Goal: Task Accomplishment & Management: Manage account settings

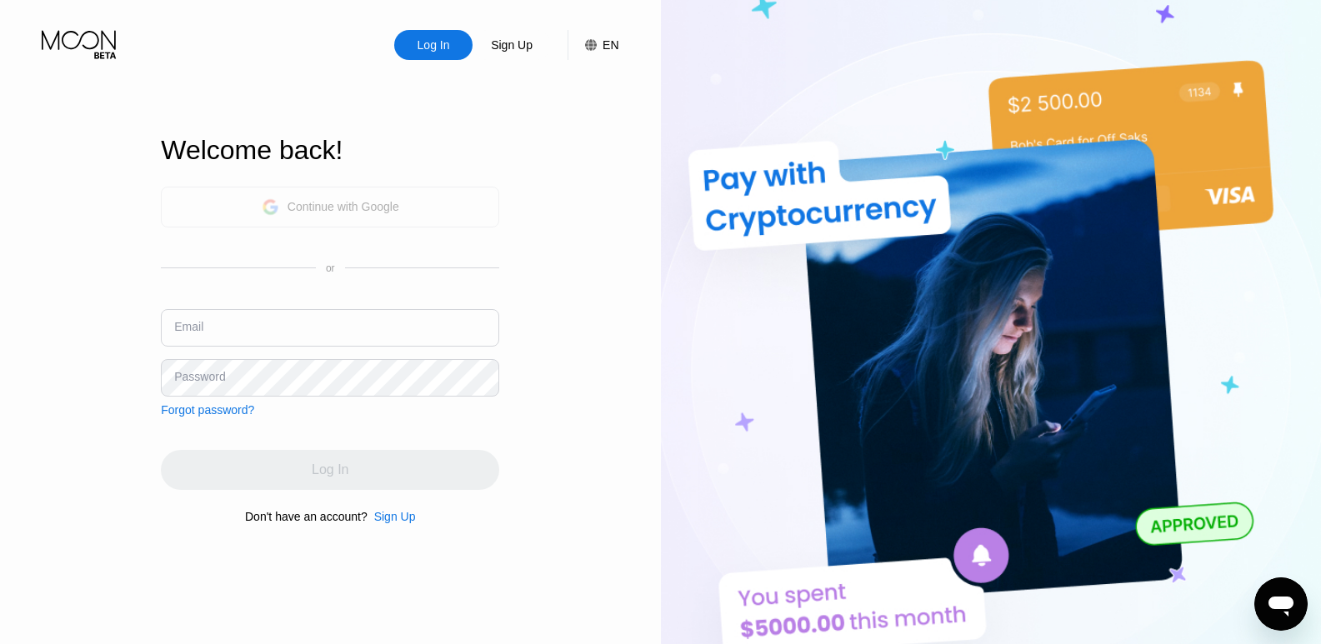
click at [398, 206] on div "Continue with Google" at bounding box center [343, 206] width 112 height 13
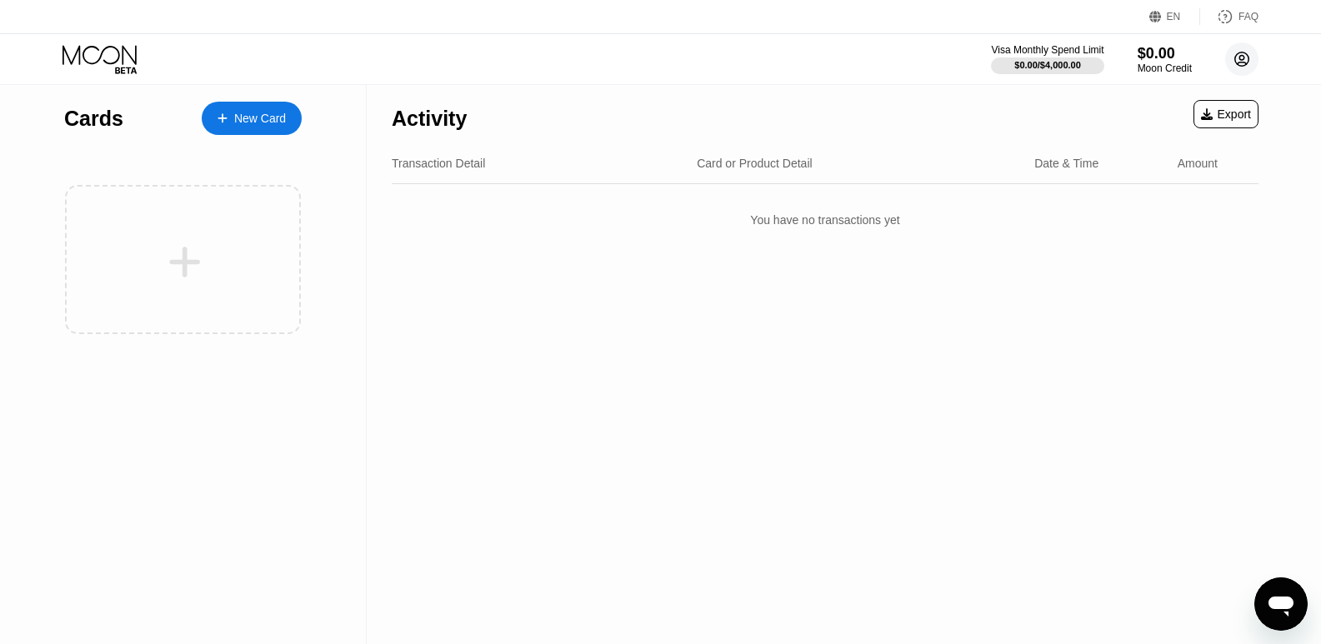
click at [1242, 59] on icon at bounding box center [1241, 59] width 9 height 9
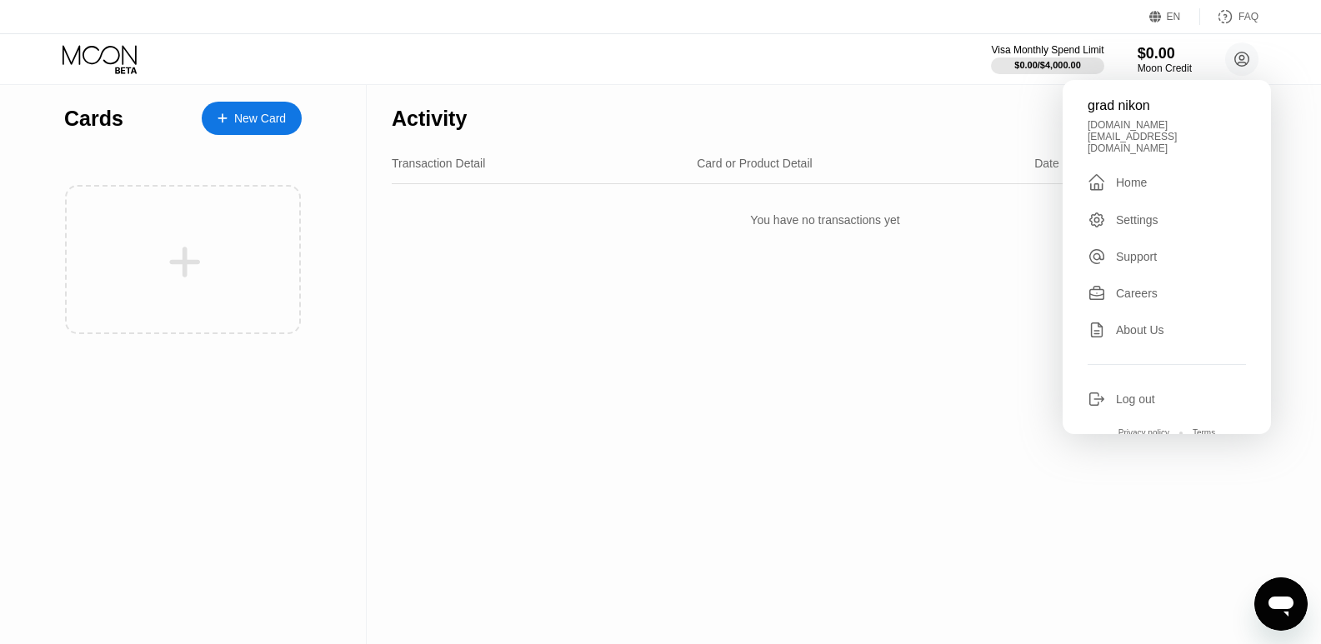
click at [1131, 213] on div "Settings" at bounding box center [1137, 219] width 42 height 13
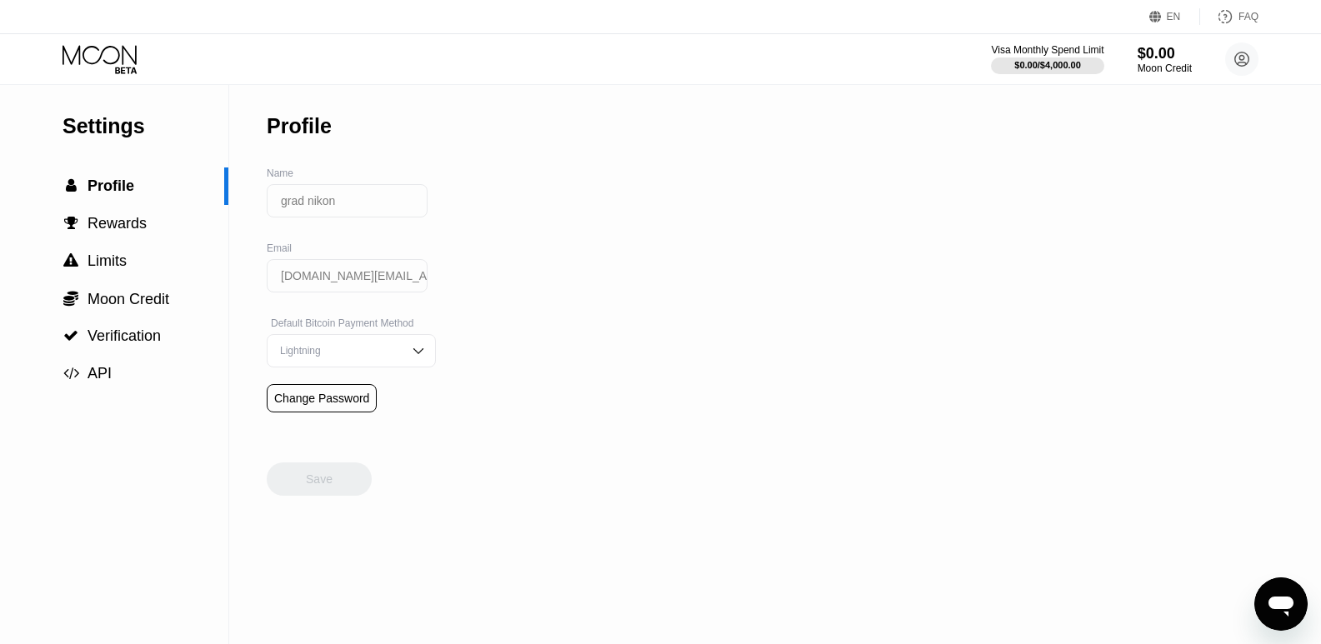
click at [410, 359] on img at bounding box center [418, 350] width 17 height 17
click at [142, 344] on span "Verification" at bounding box center [123, 335] width 73 height 17
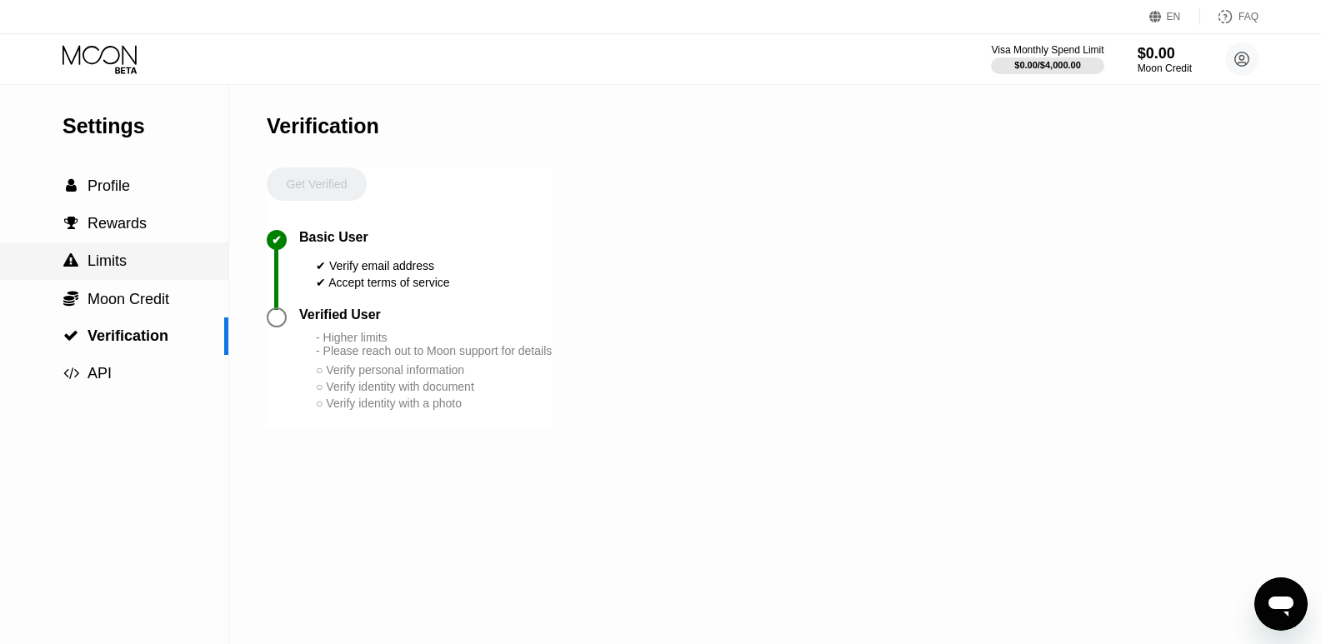
click at [120, 264] on span "Limits" at bounding box center [106, 260] width 39 height 17
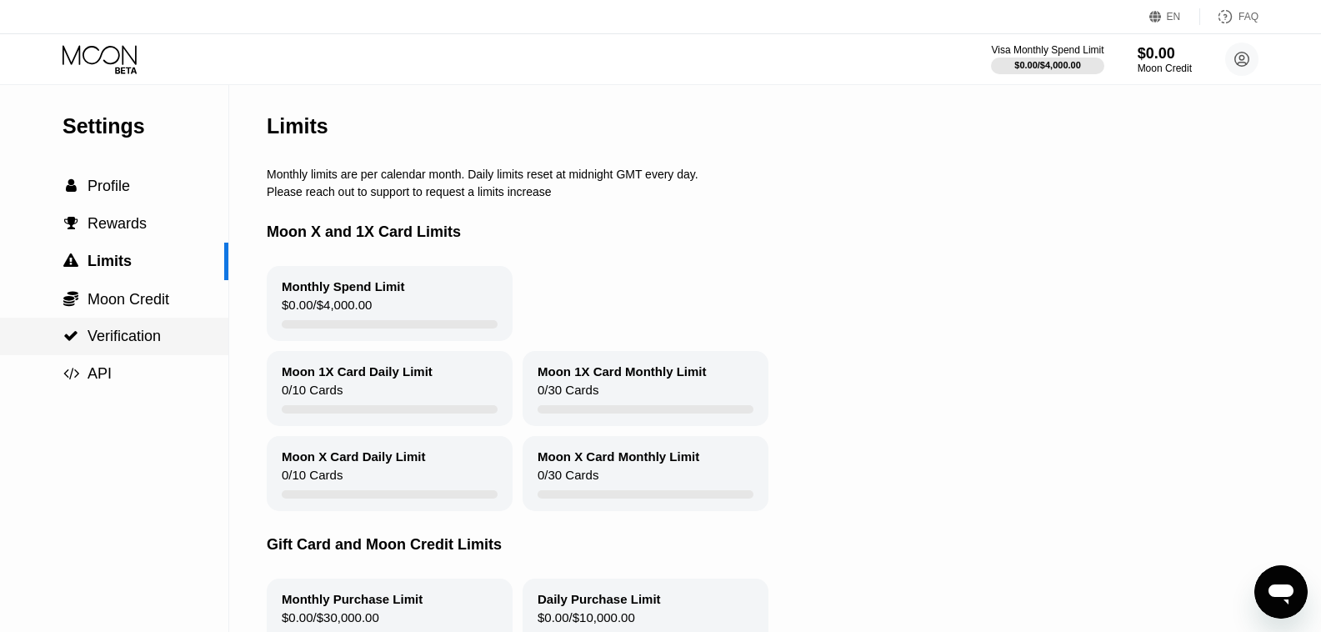
click at [133, 340] on span "Verification" at bounding box center [123, 335] width 73 height 17
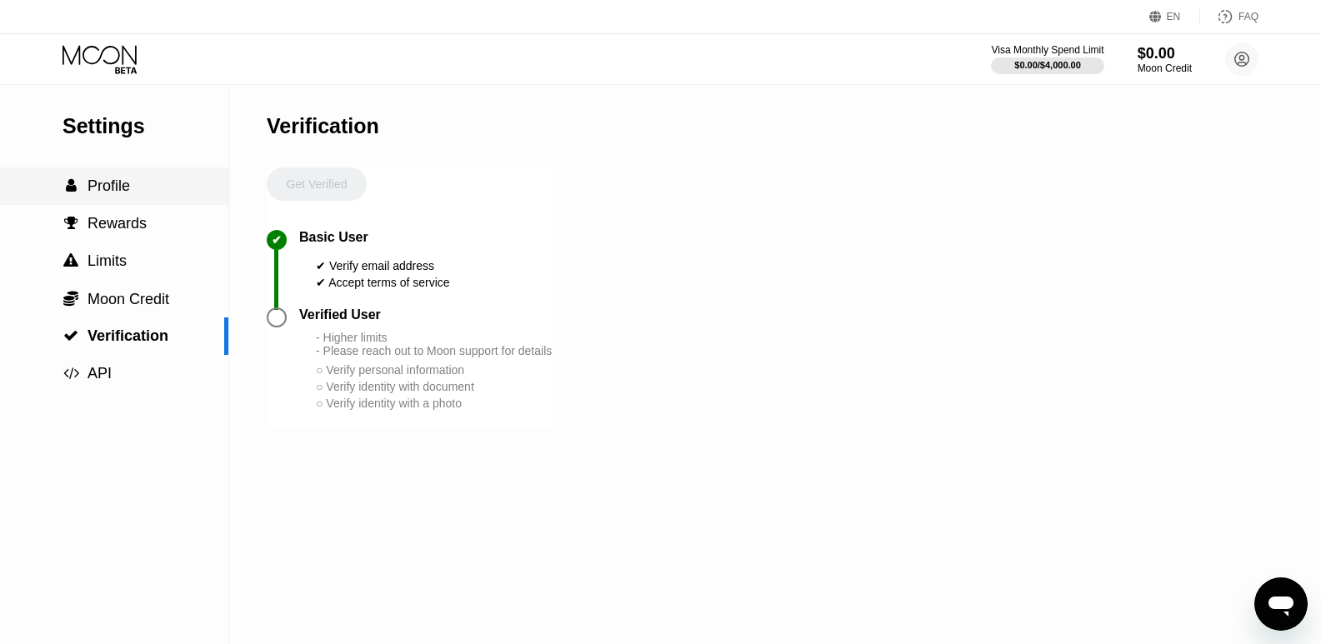
click at [102, 187] on span "Profile" at bounding box center [108, 185] width 42 height 17
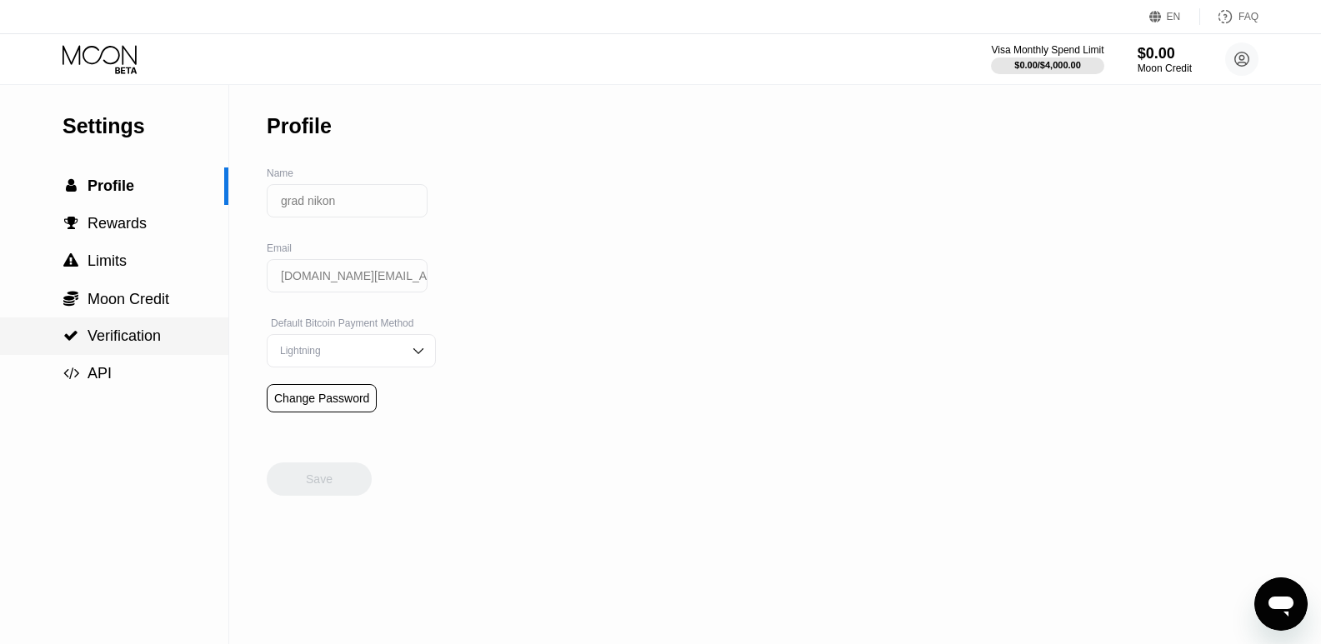
click at [111, 342] on span "Verification" at bounding box center [123, 335] width 73 height 17
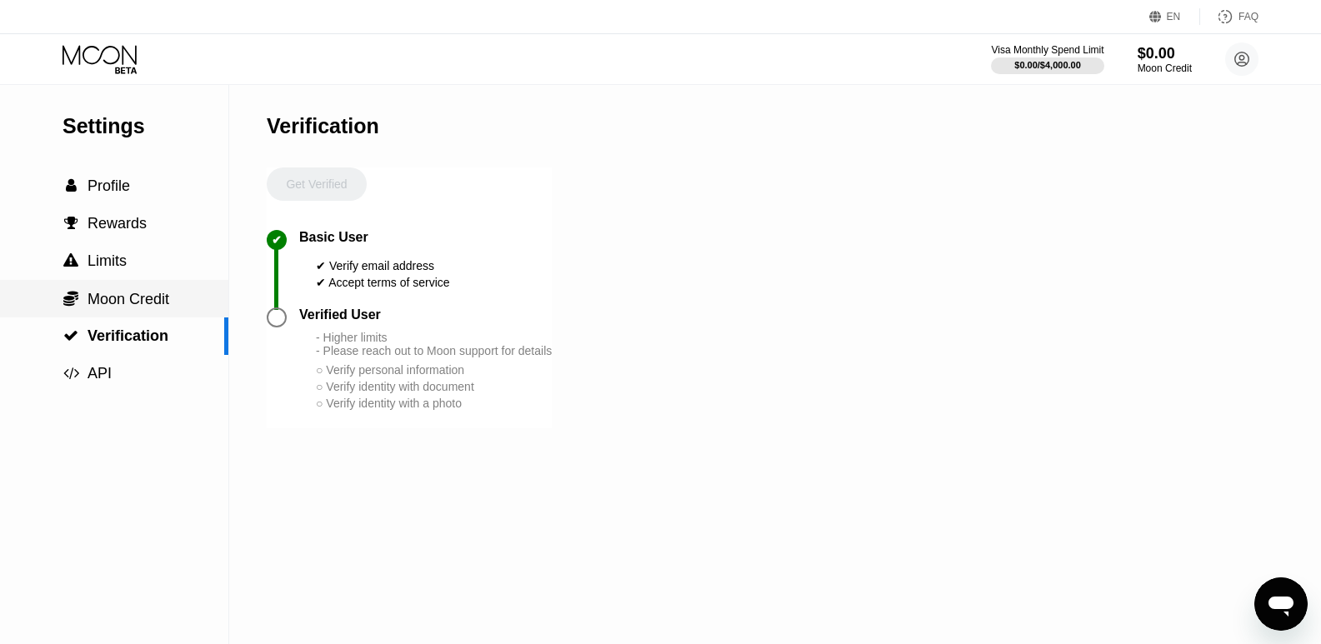
click at [122, 305] on span "Moon Credit" at bounding box center [128, 299] width 82 height 17
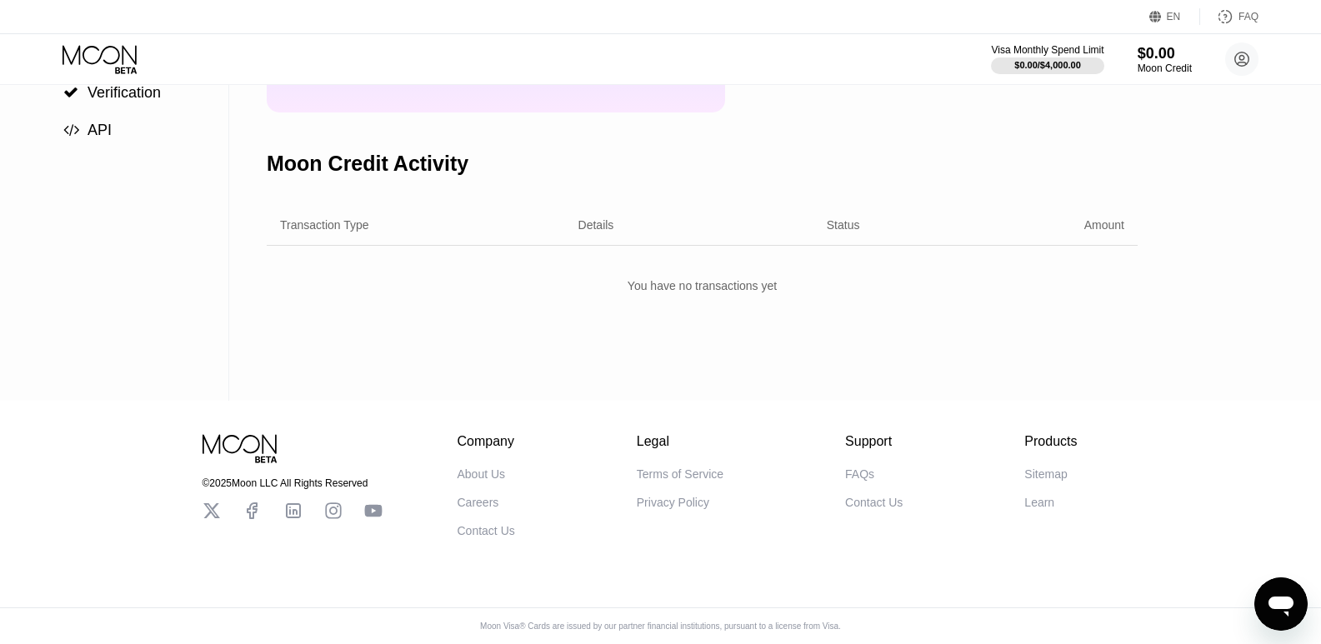
scroll to position [256, 0]
drag, startPoint x: 865, startPoint y: 467, endPoint x: 851, endPoint y: 463, distance: 14.8
click at [851, 467] on div "FAQs" at bounding box center [859, 473] width 29 height 13
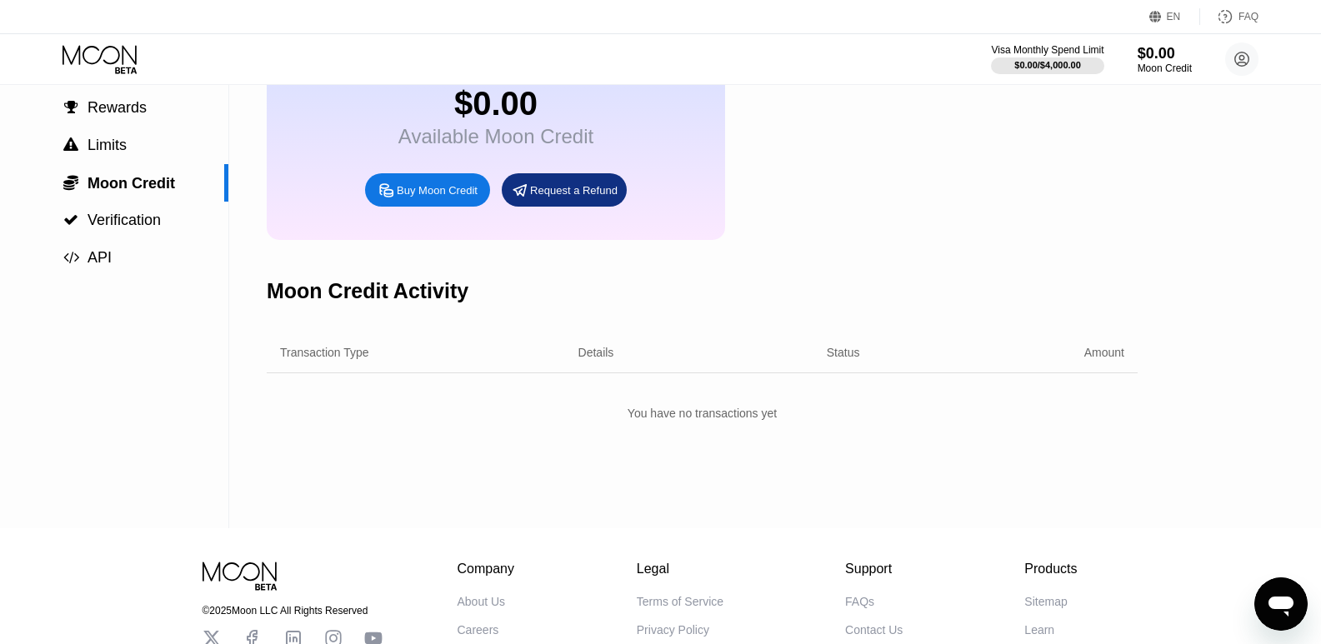
scroll to position [0, 0]
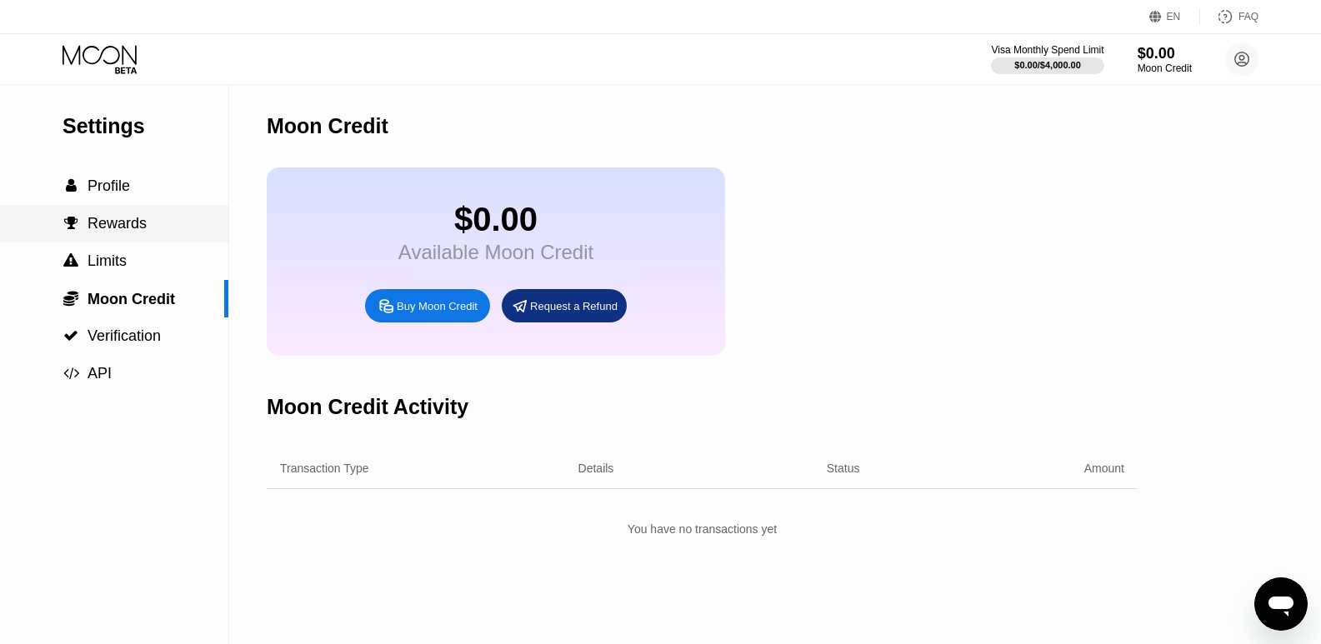
click at [109, 232] on span "Rewards" at bounding box center [116, 223] width 59 height 17
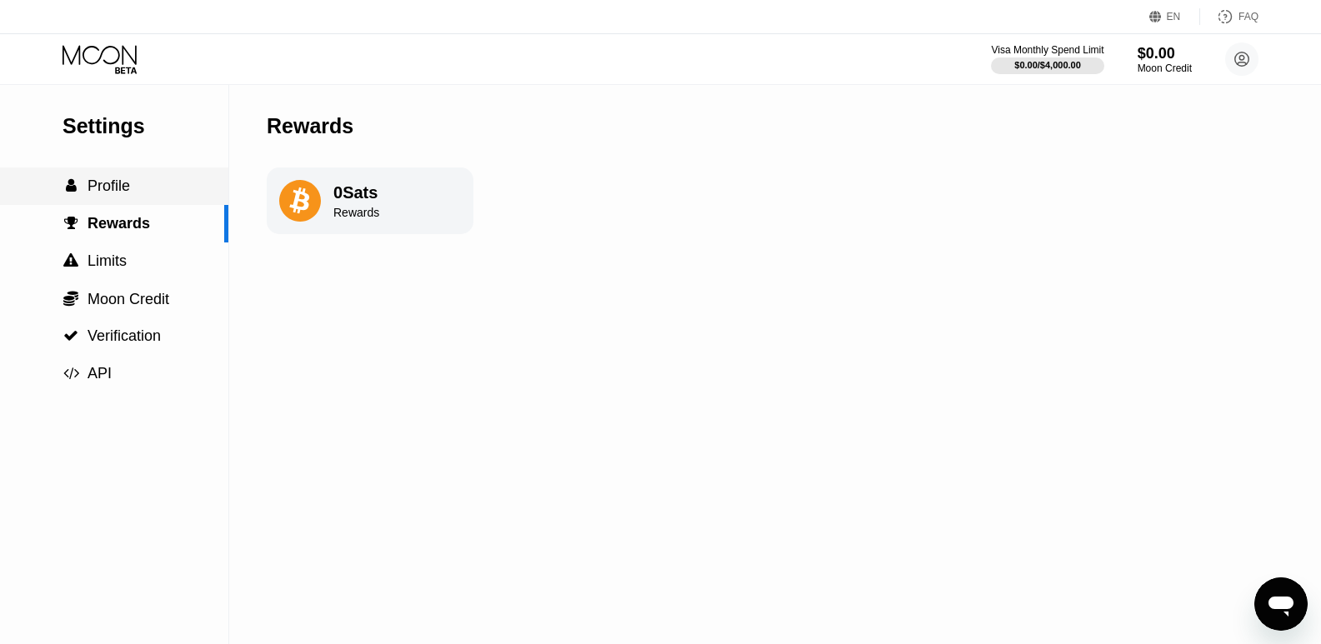
click at [111, 194] on span "Profile" at bounding box center [108, 185] width 42 height 17
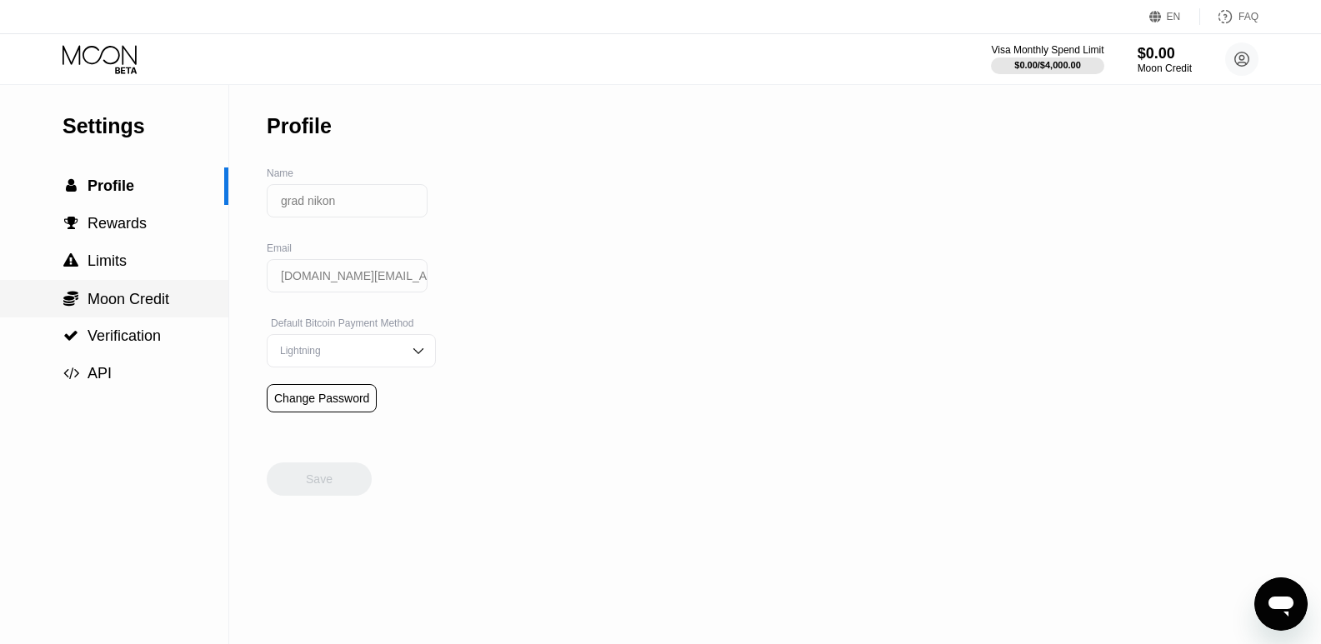
click at [115, 304] on span "Moon Credit" at bounding box center [128, 299] width 82 height 17
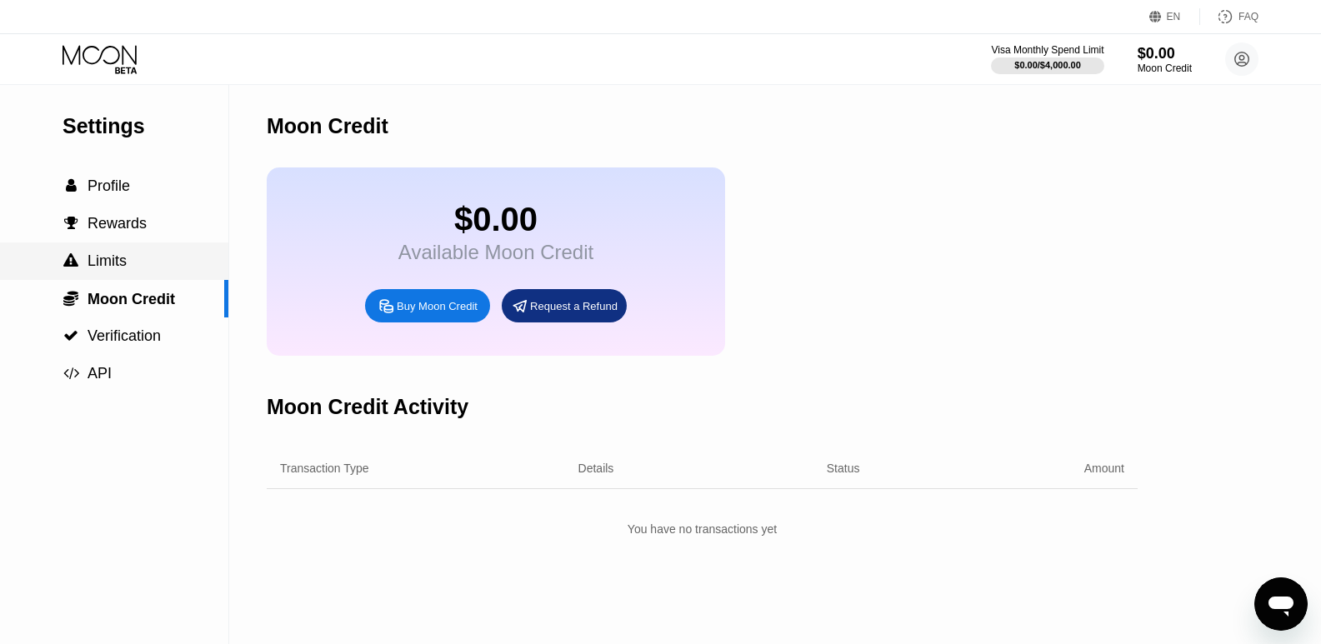
click at [96, 259] on span "Limits" at bounding box center [106, 260] width 39 height 17
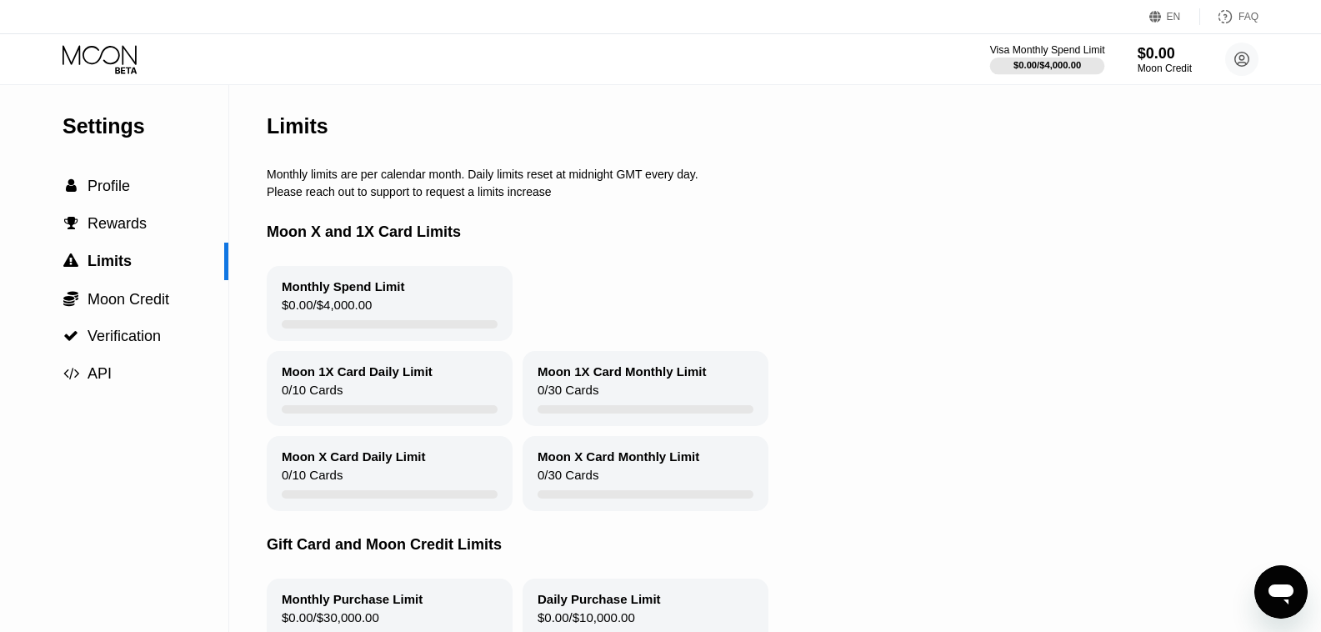
click at [1038, 54] on div "Visa Monthly Spend Limit" at bounding box center [1047, 50] width 115 height 12
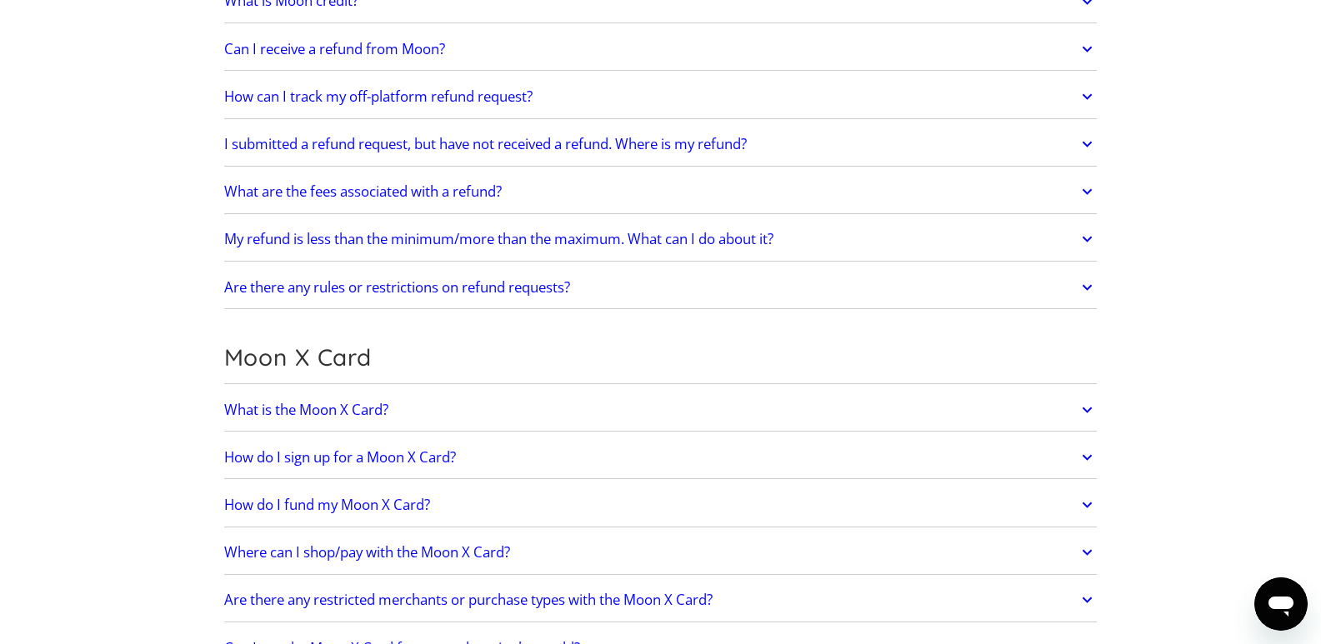
scroll to position [972, 0]
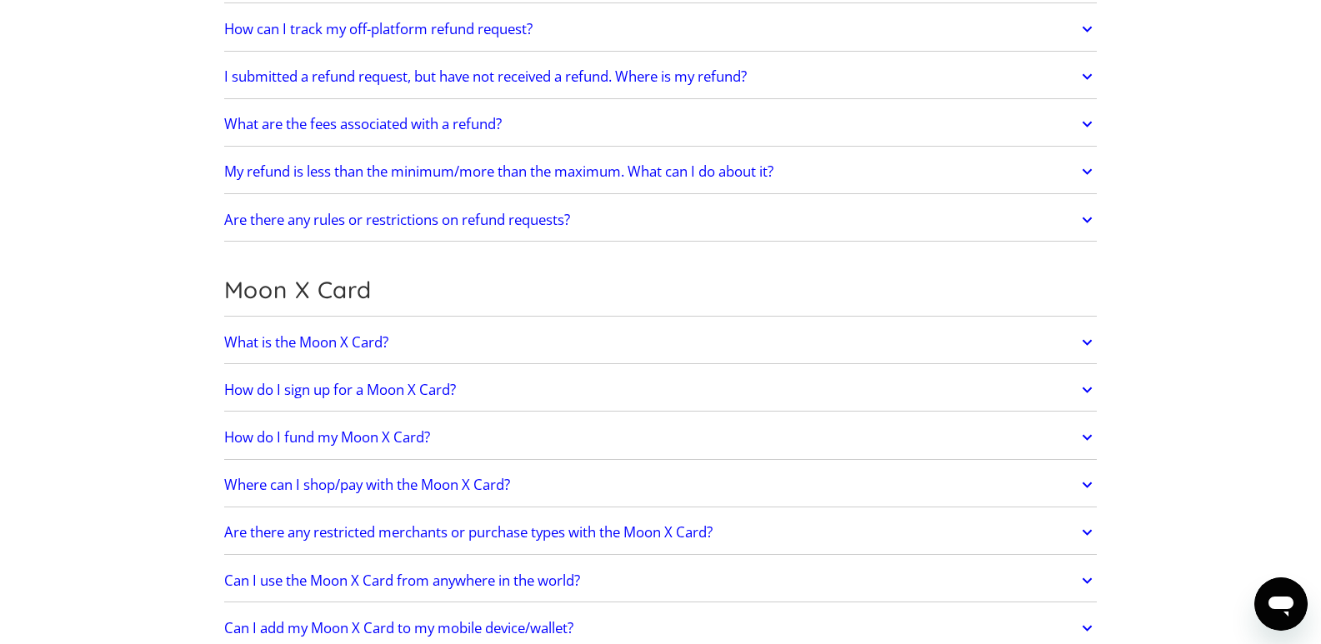
click at [412, 334] on link "What is the Moon X Card?" at bounding box center [660, 342] width 873 height 35
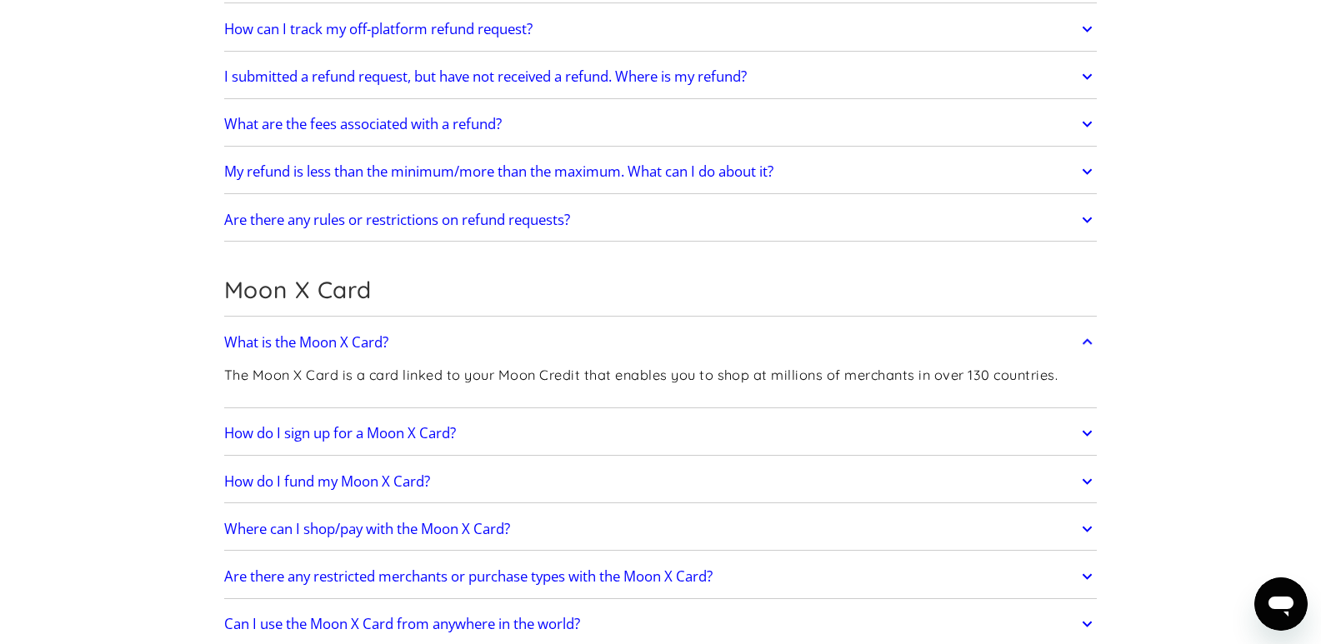
click at [745, 445] on link "How do I sign up for a Moon X Card?" at bounding box center [660, 433] width 873 height 35
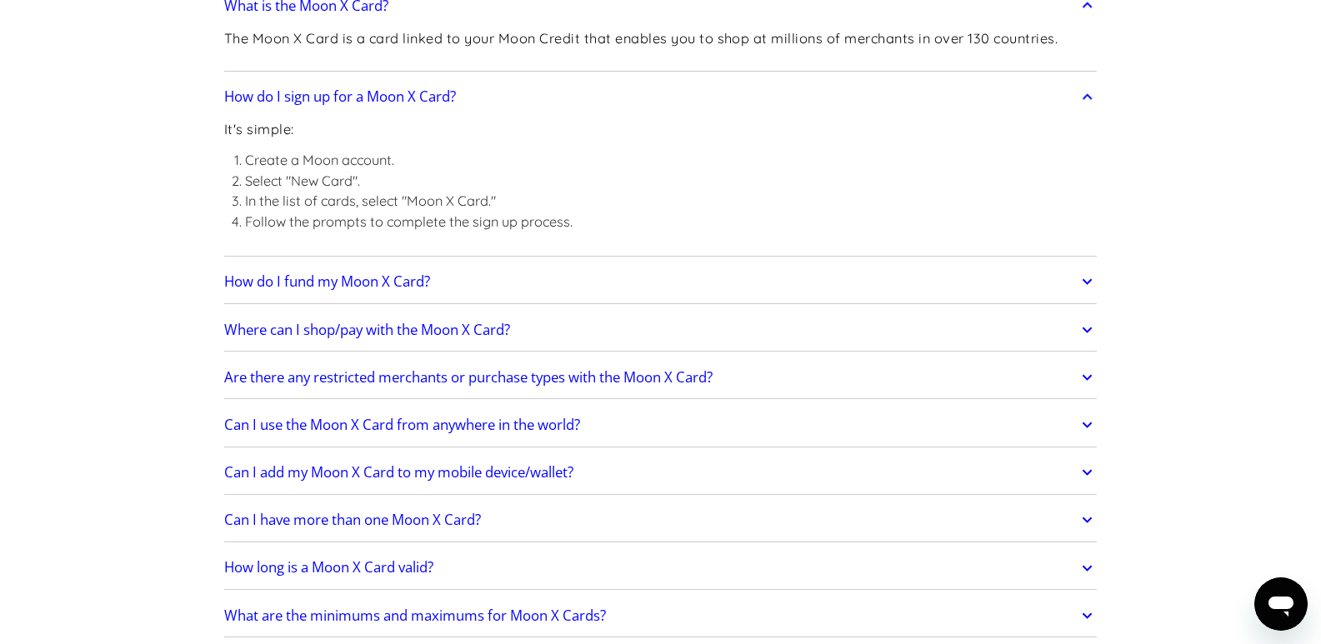
scroll to position [1361, 0]
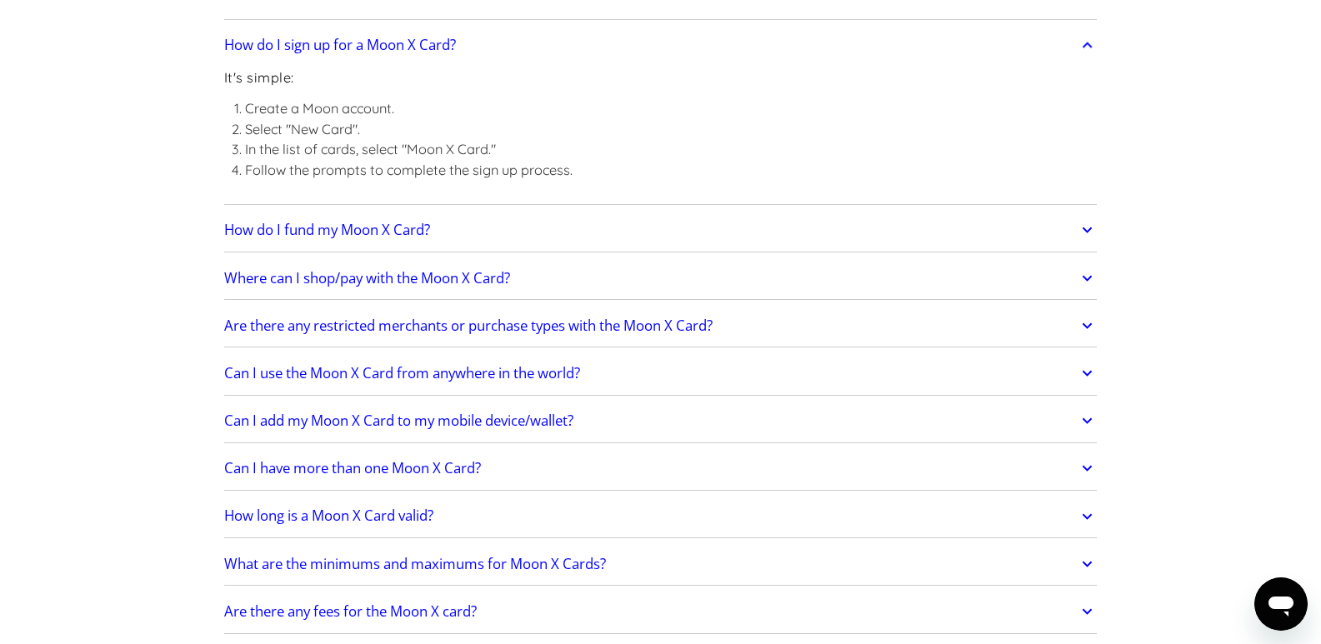
click at [317, 235] on h2 "How do I fund my Moon X Card?" at bounding box center [327, 230] width 206 height 17
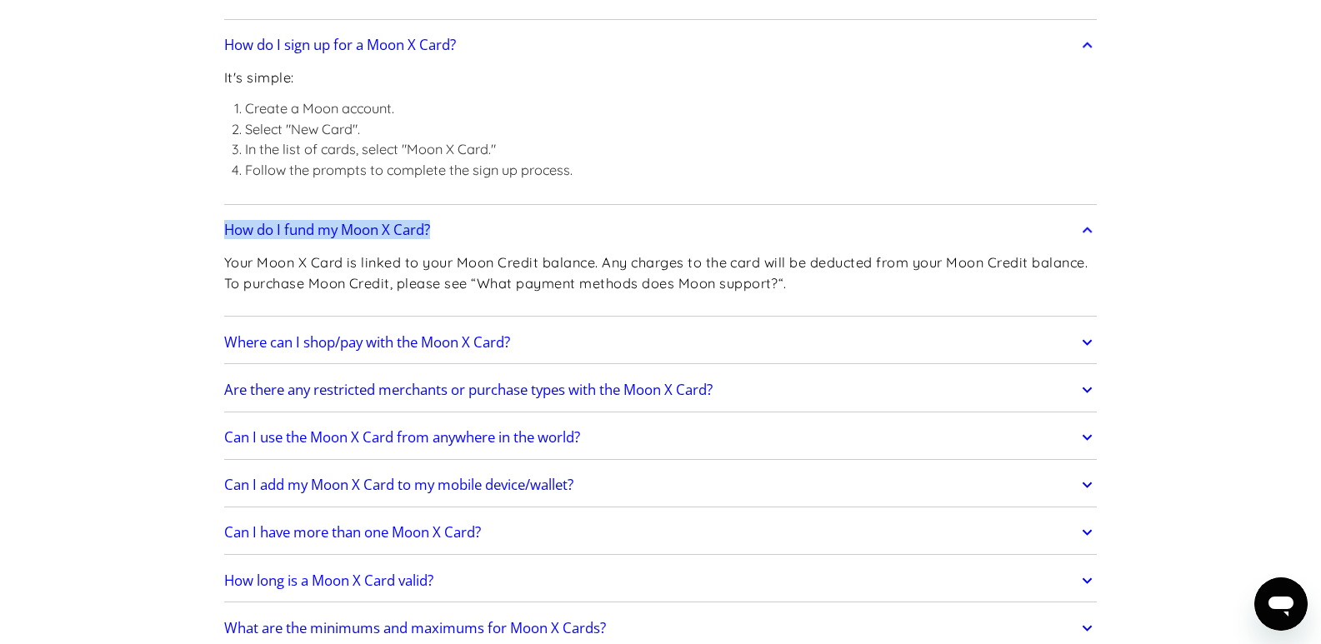
drag, startPoint x: 217, startPoint y: 225, endPoint x: 578, endPoint y: 226, distance: 360.7
copy h2 "How do I fund my Moon X Card?"
click at [782, 353] on link "Where can I shop/pay with the Moon X Card?" at bounding box center [660, 342] width 873 height 35
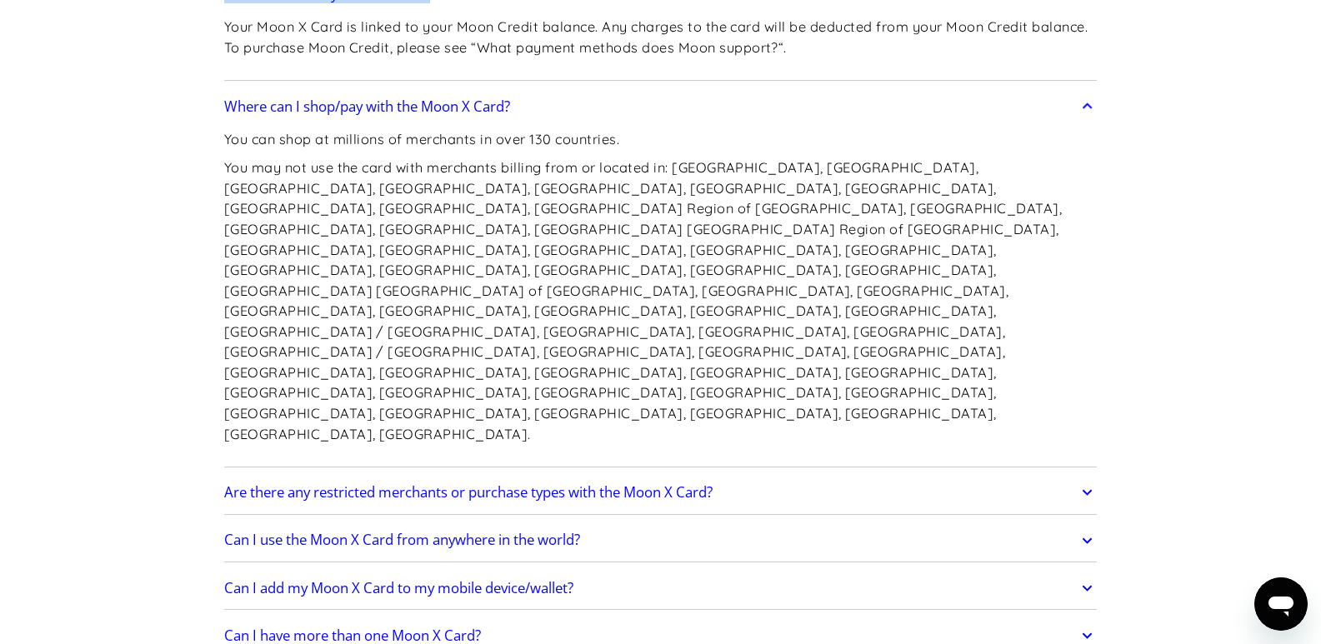
scroll to position [1750, 0]
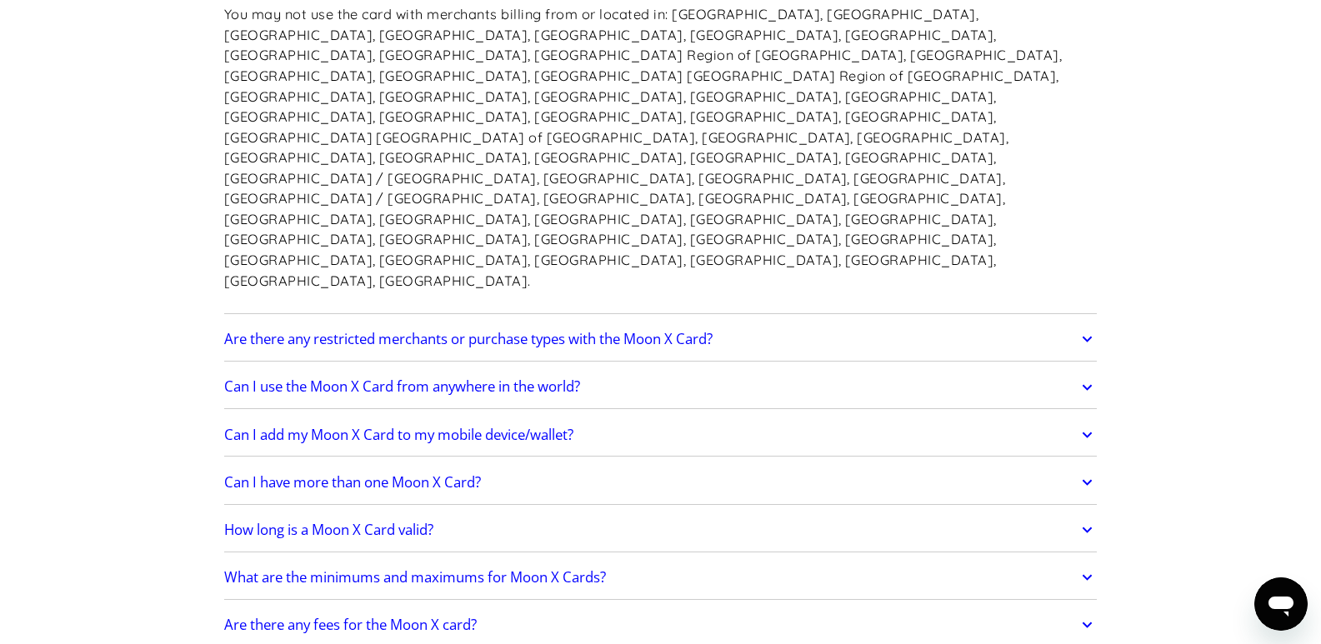
click at [746, 322] on link "Are there any restricted merchants or purchase types with the Moon X Card?" at bounding box center [660, 339] width 873 height 35
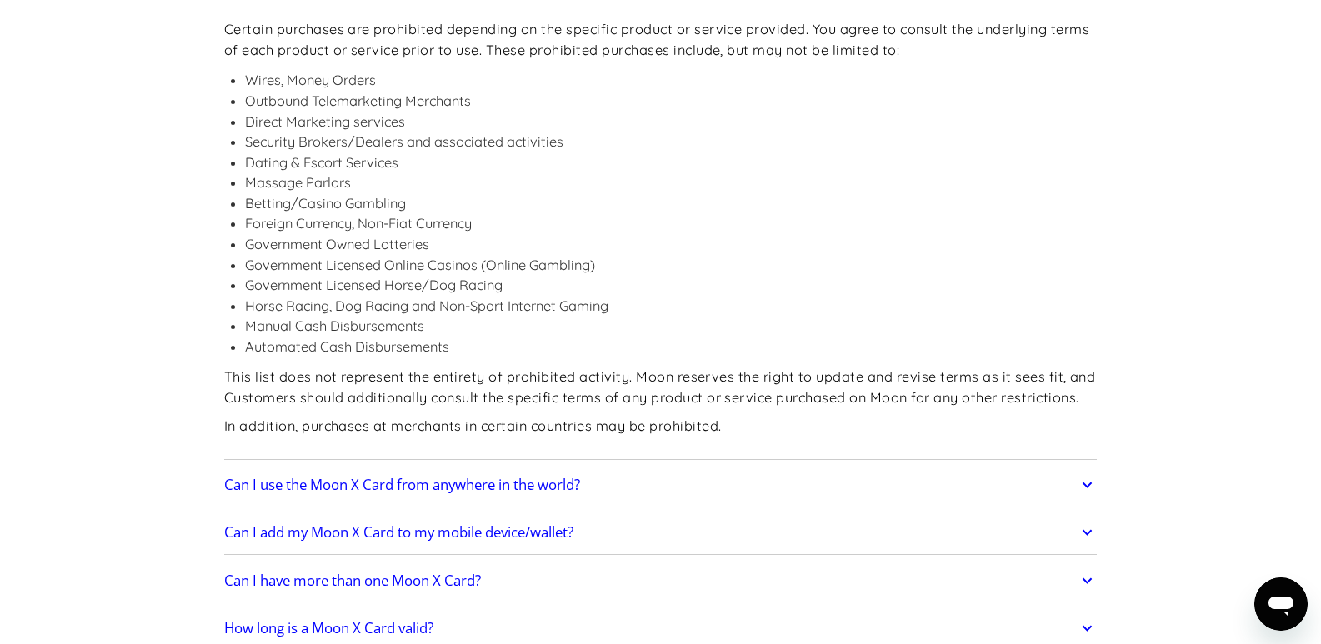
scroll to position [2139, 0]
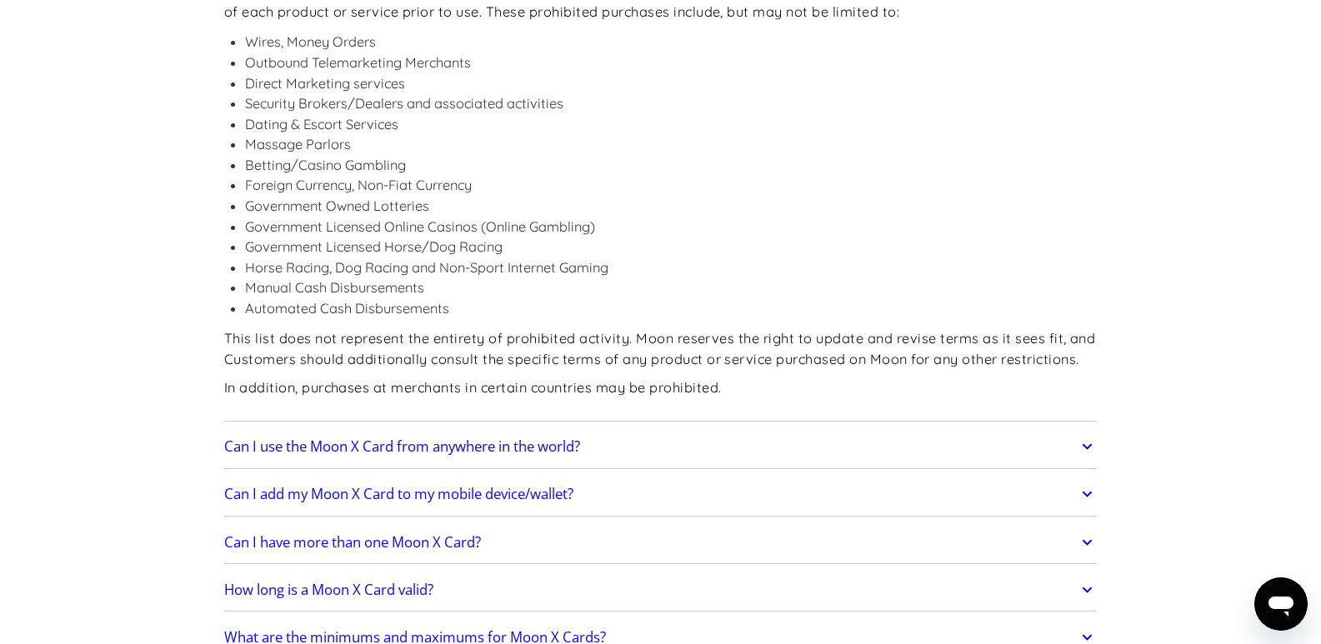
click at [465, 438] on h2 "Can I use the Moon X Card from anywhere in the world?" at bounding box center [402, 446] width 356 height 17
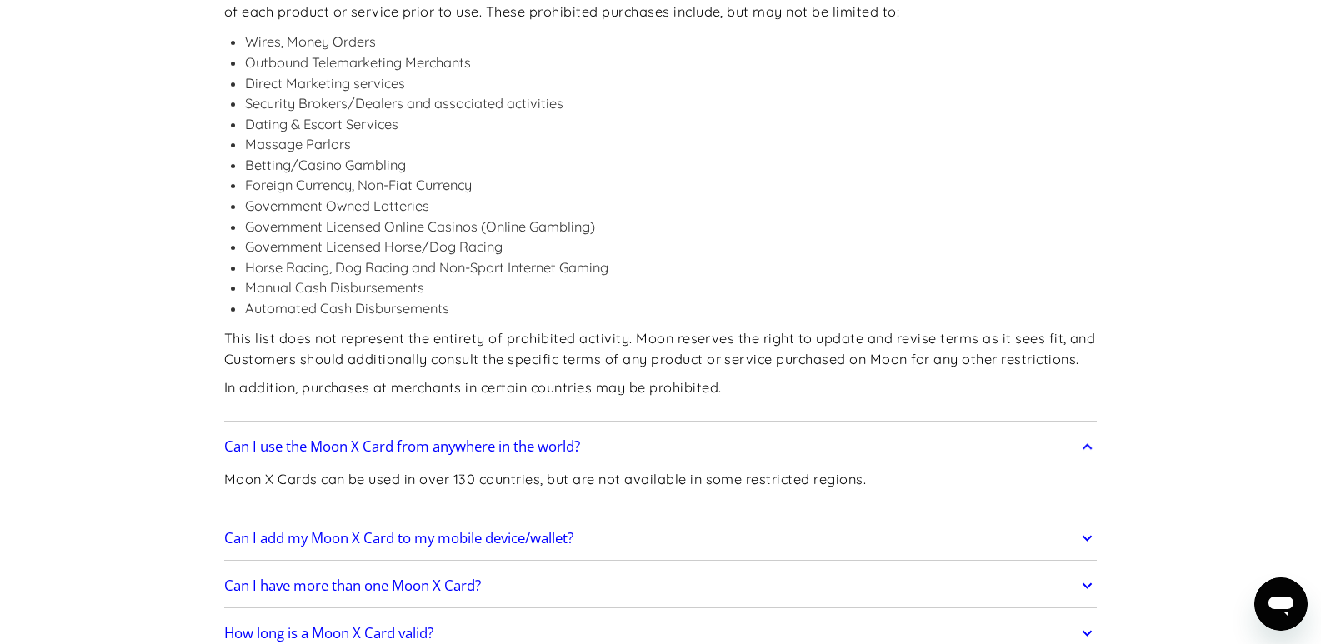
click at [551, 530] on h2 "Can I add my Moon X Card to my mobile device/wallet?" at bounding box center [398, 538] width 349 height 17
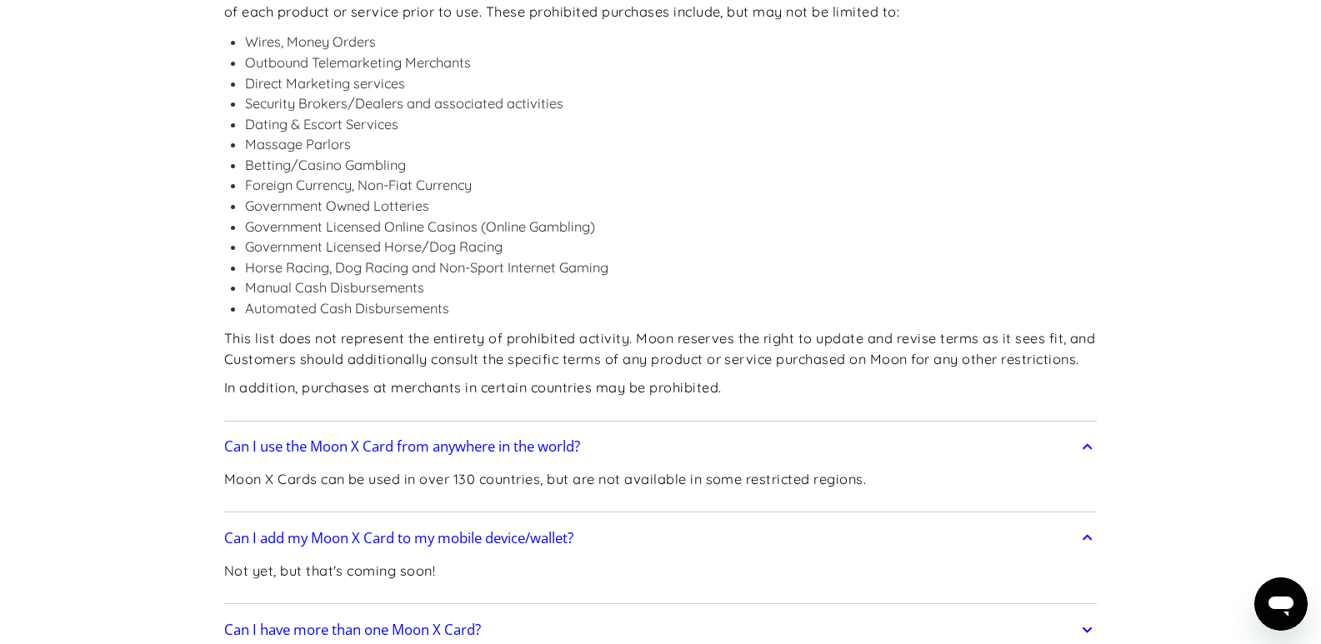
click at [467, 622] on h2 "Can I have more than one Moon X Card?" at bounding box center [352, 630] width 257 height 17
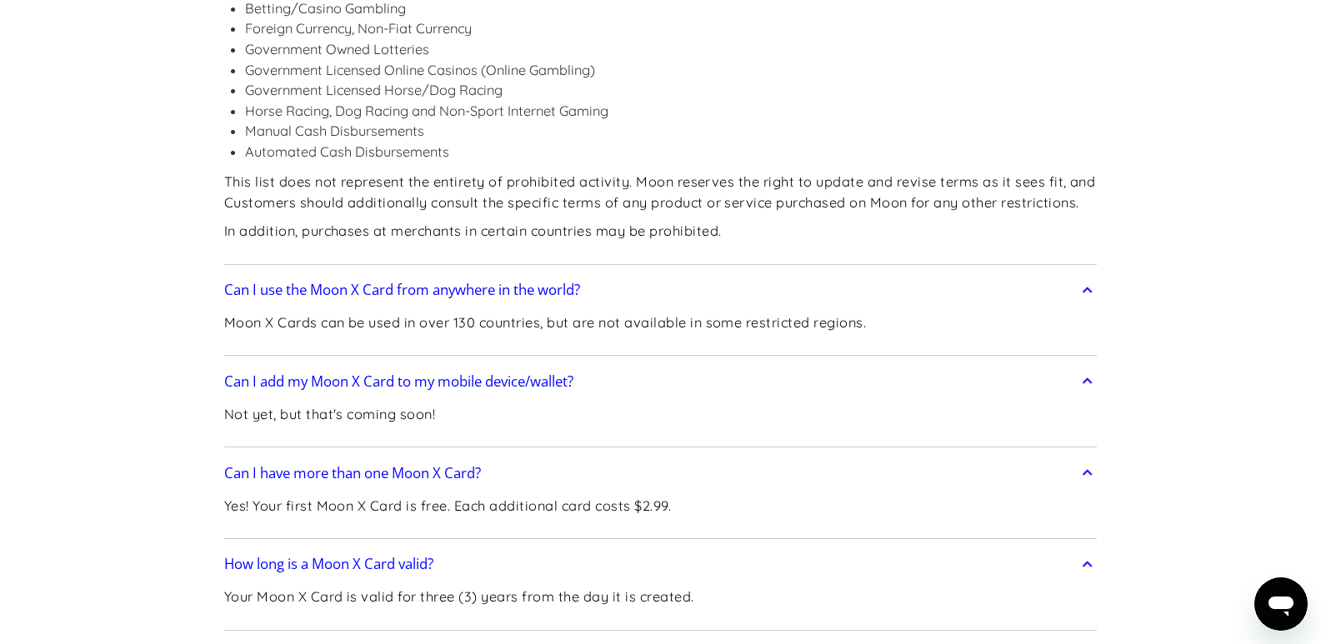
scroll to position [2333, 0]
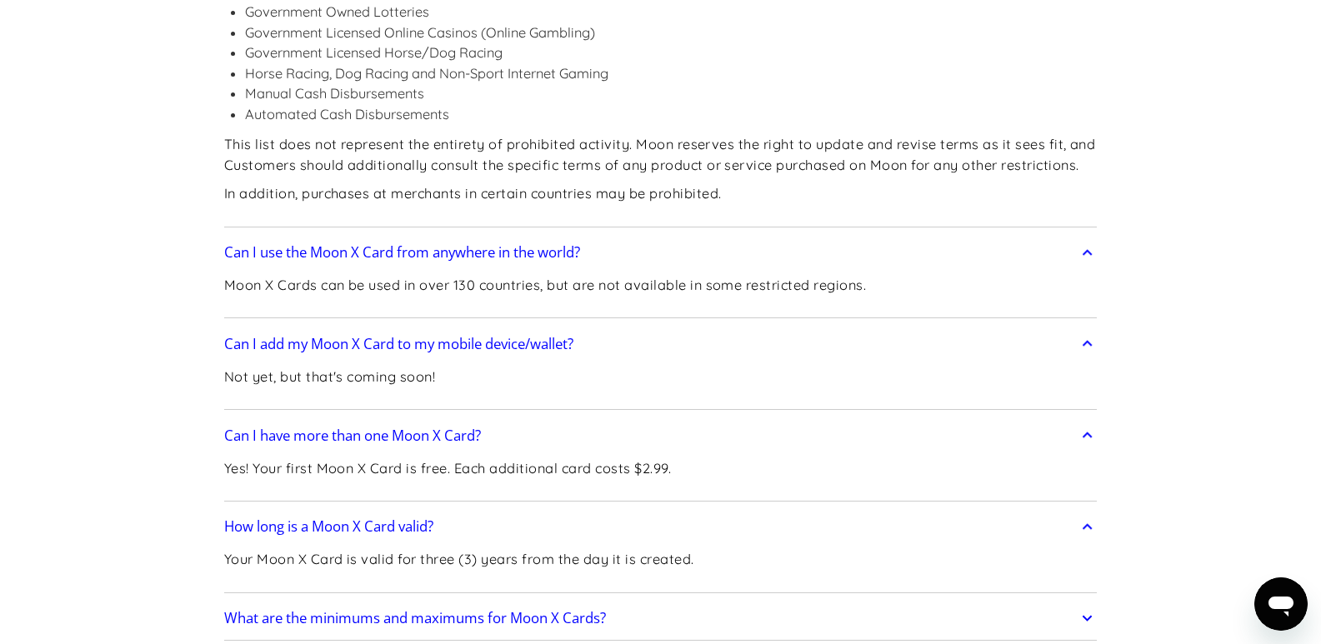
click at [376, 610] on h2 "What are the minimums and maximums for Moon X Cards?" at bounding box center [415, 618] width 382 height 17
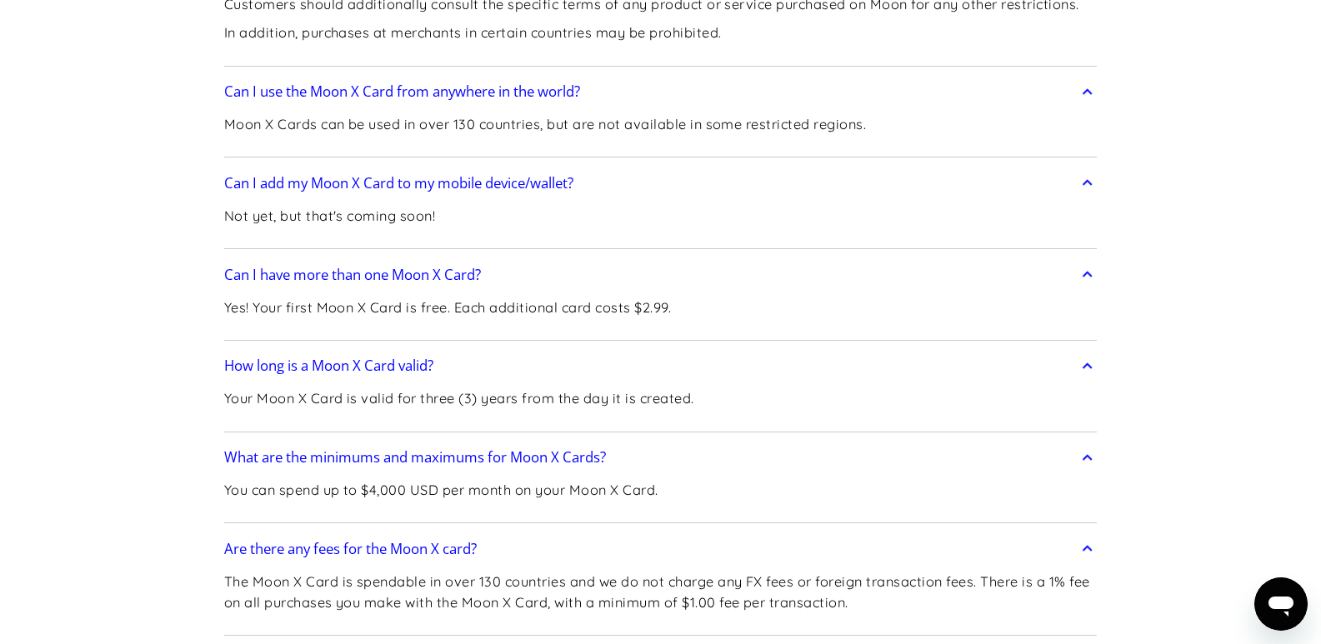
scroll to position [2527, 0]
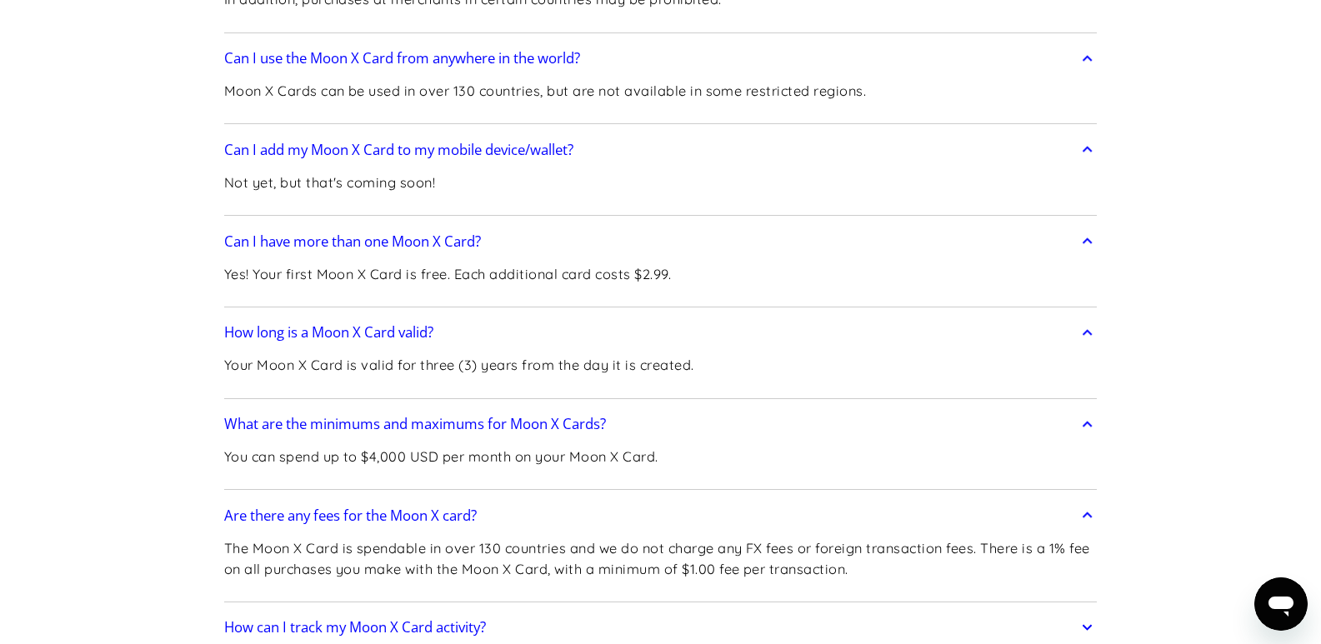
click at [347, 619] on h2 "How can I track my Moon X Card activity?" at bounding box center [355, 627] width 262 height 17
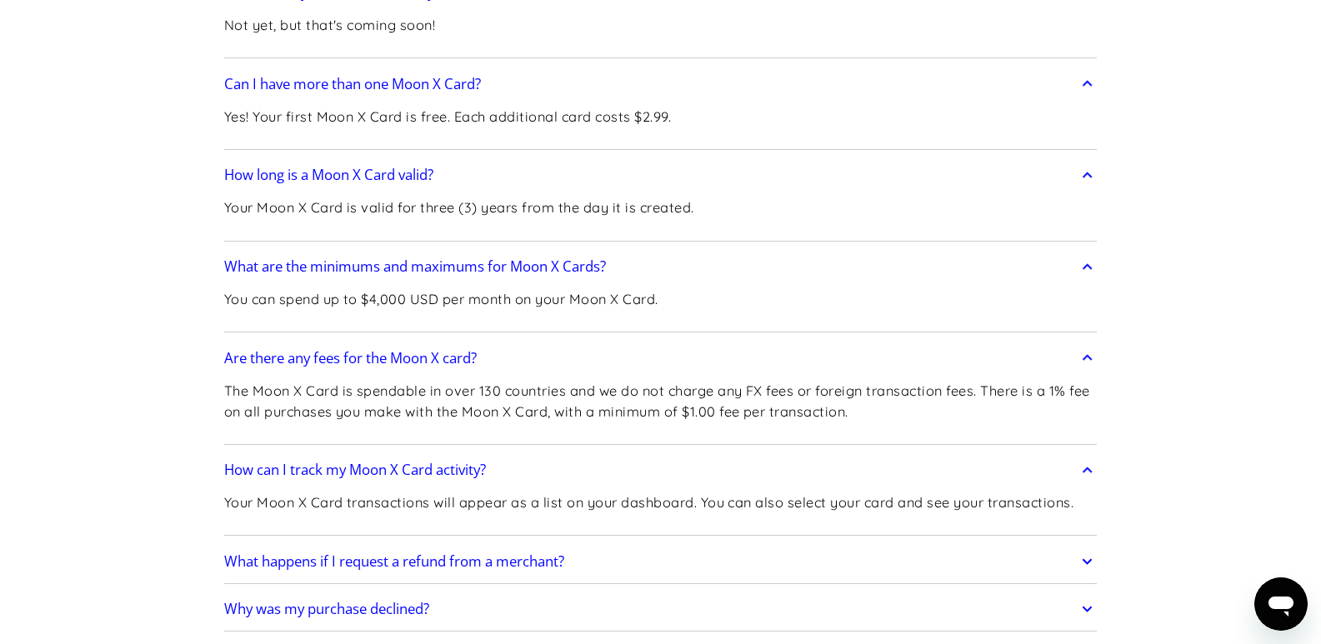
scroll to position [2722, 0]
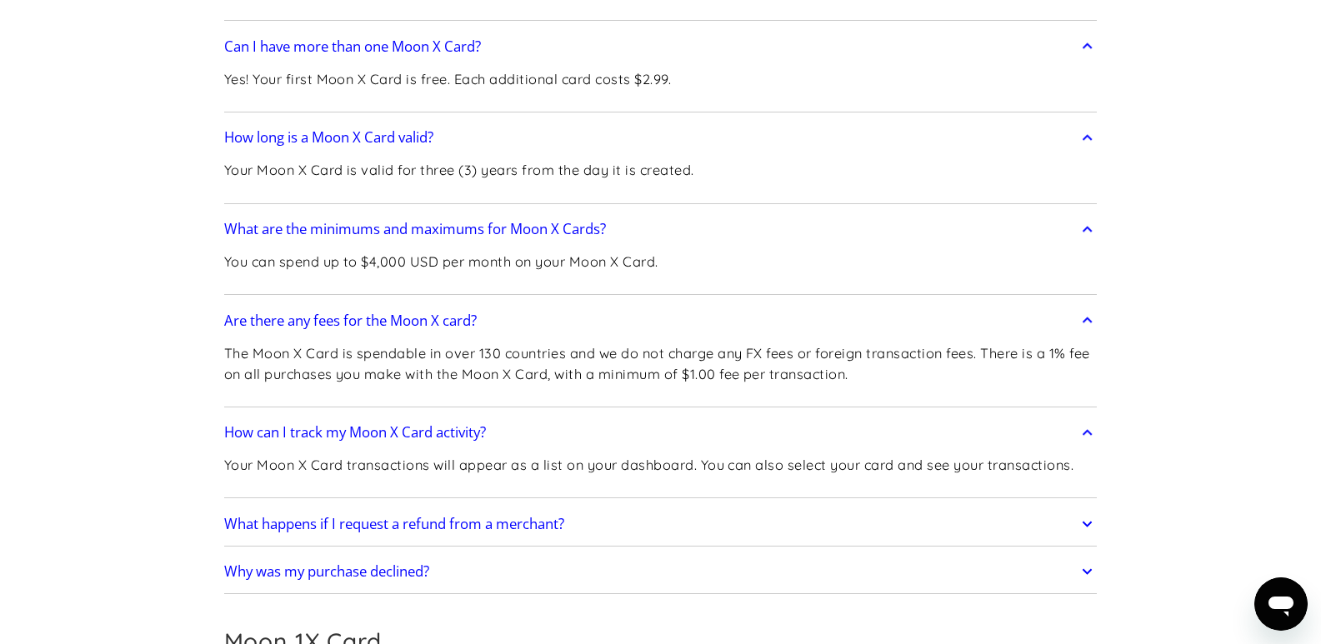
click at [535, 516] on h2 "What happens if I request a refund from a merchant?" at bounding box center [394, 524] width 340 height 17
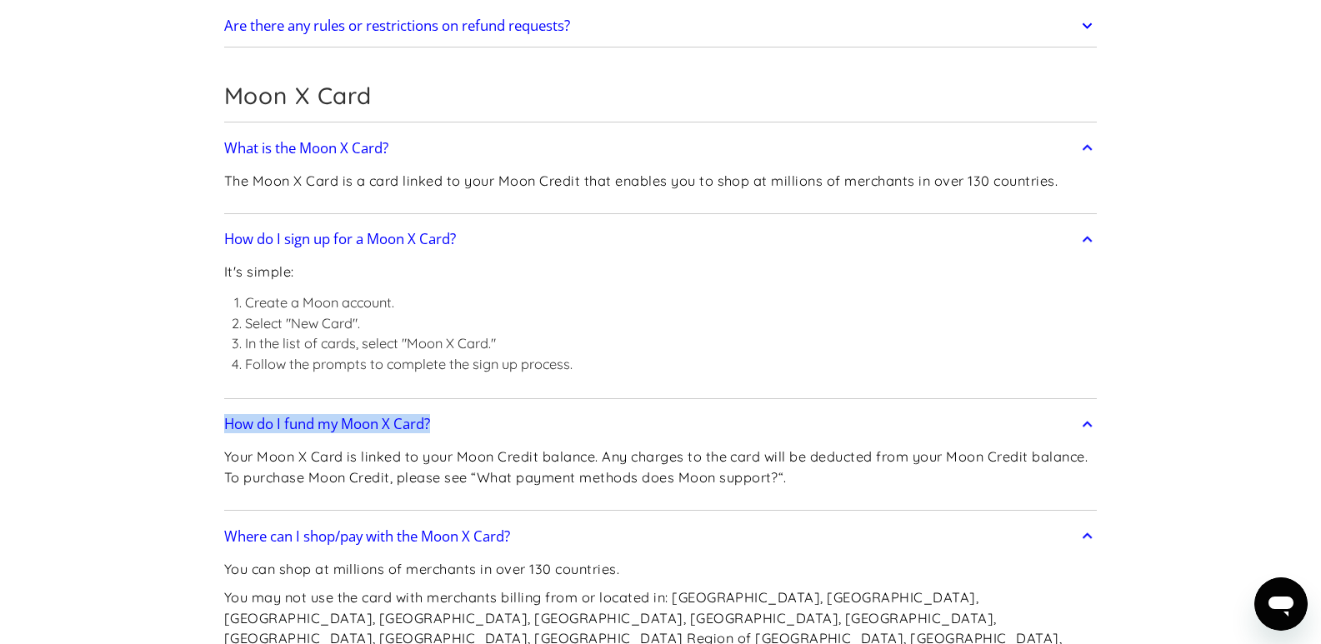
scroll to position [0, 0]
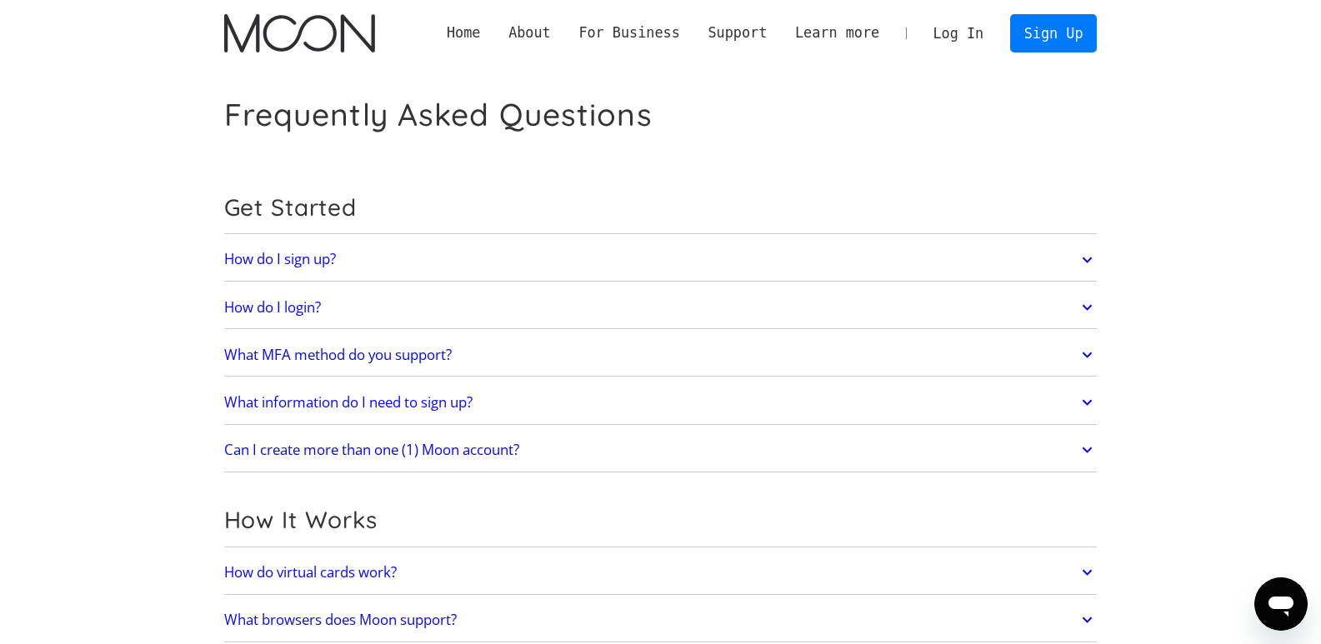
click at [297, 35] on img "home" at bounding box center [299, 33] width 151 height 38
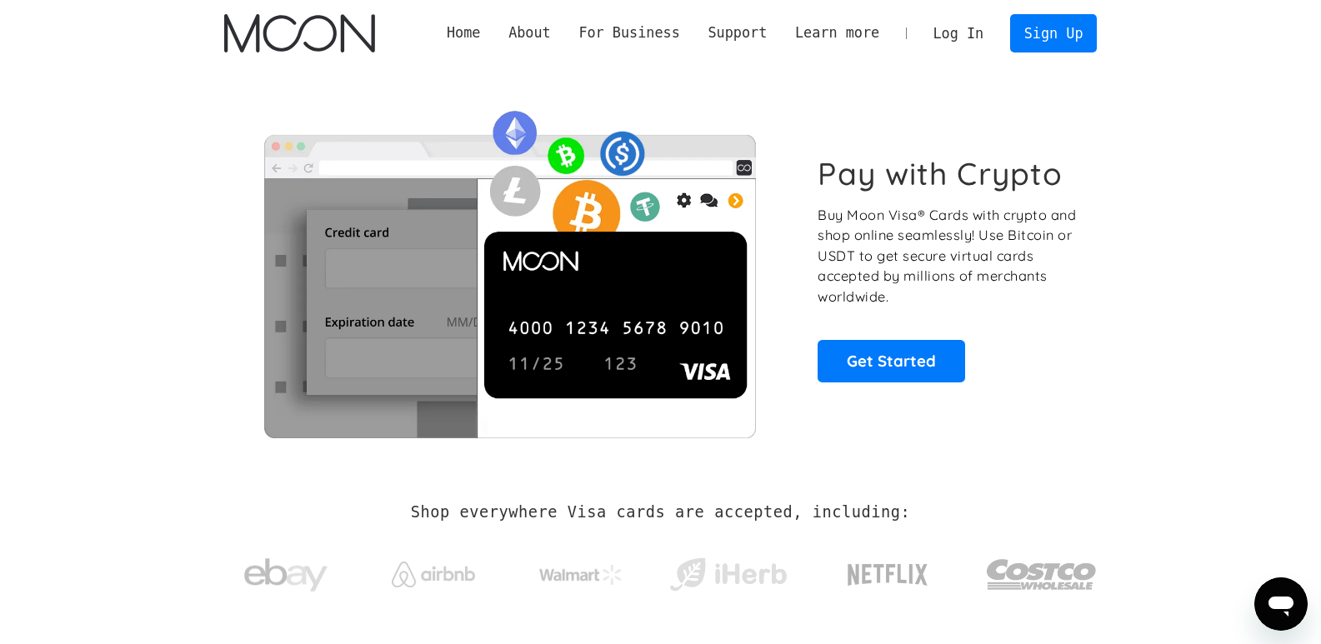
click at [306, 43] on img "home" at bounding box center [299, 33] width 151 height 38
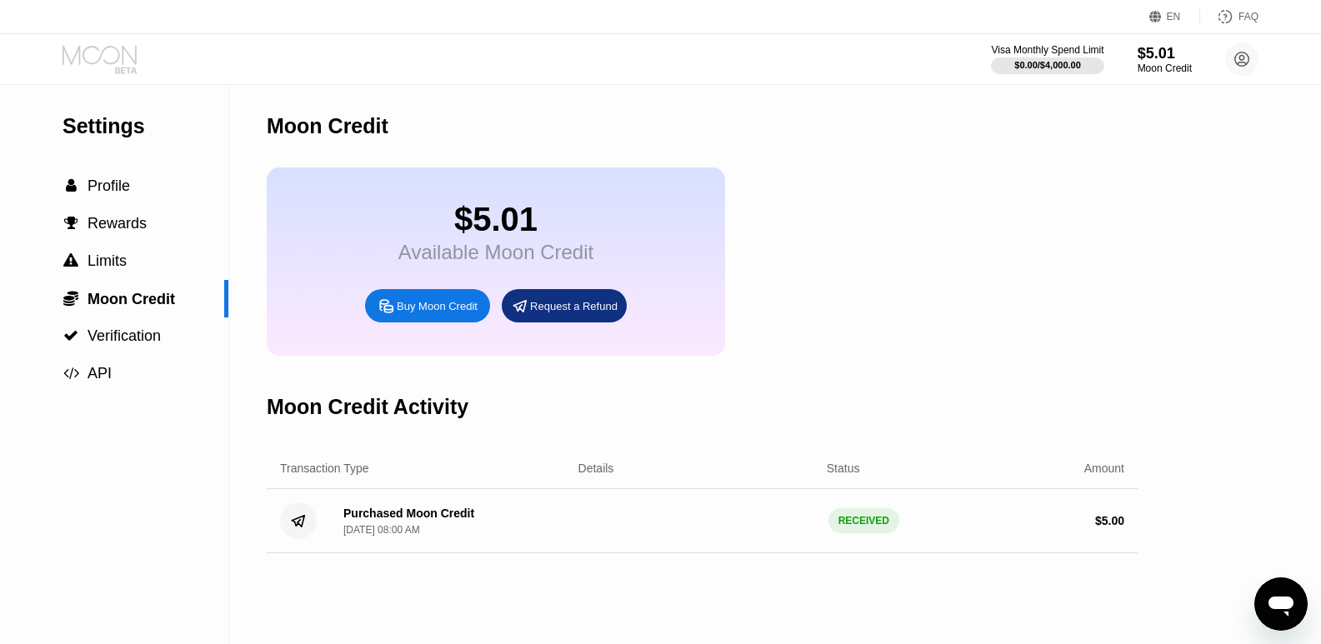
click at [109, 53] on icon at bounding box center [100, 59] width 77 height 29
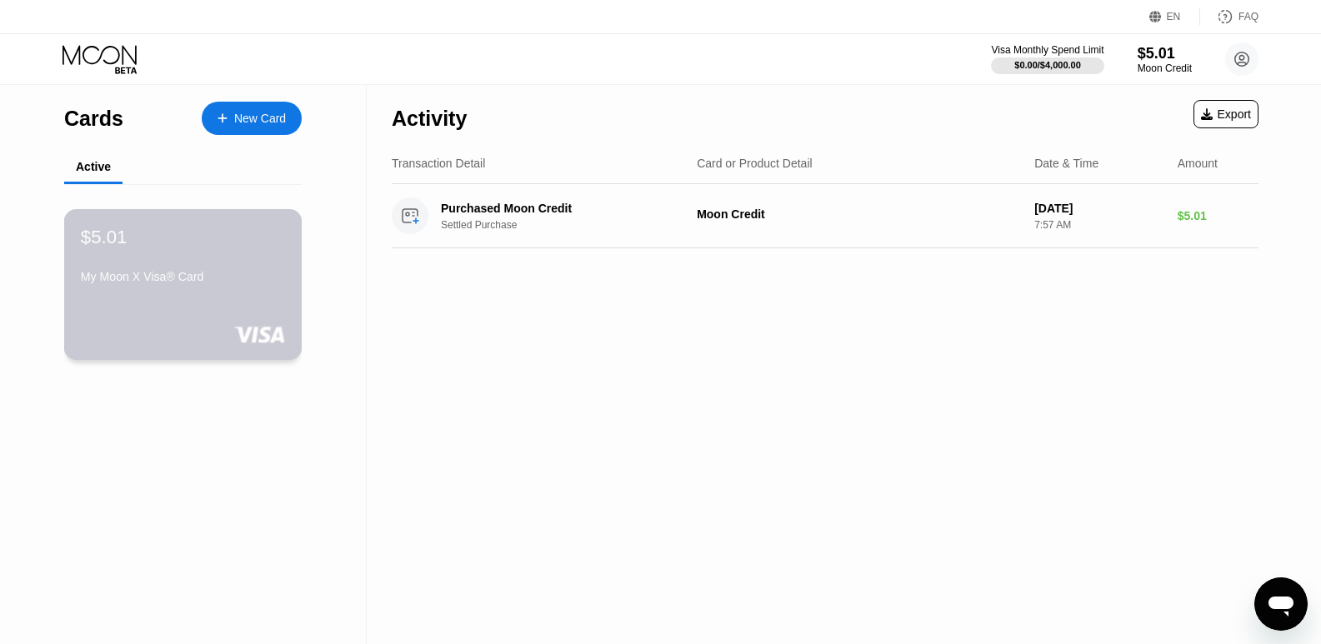
click at [171, 276] on div "My Moon X Visa® Card" at bounding box center [183, 276] width 204 height 13
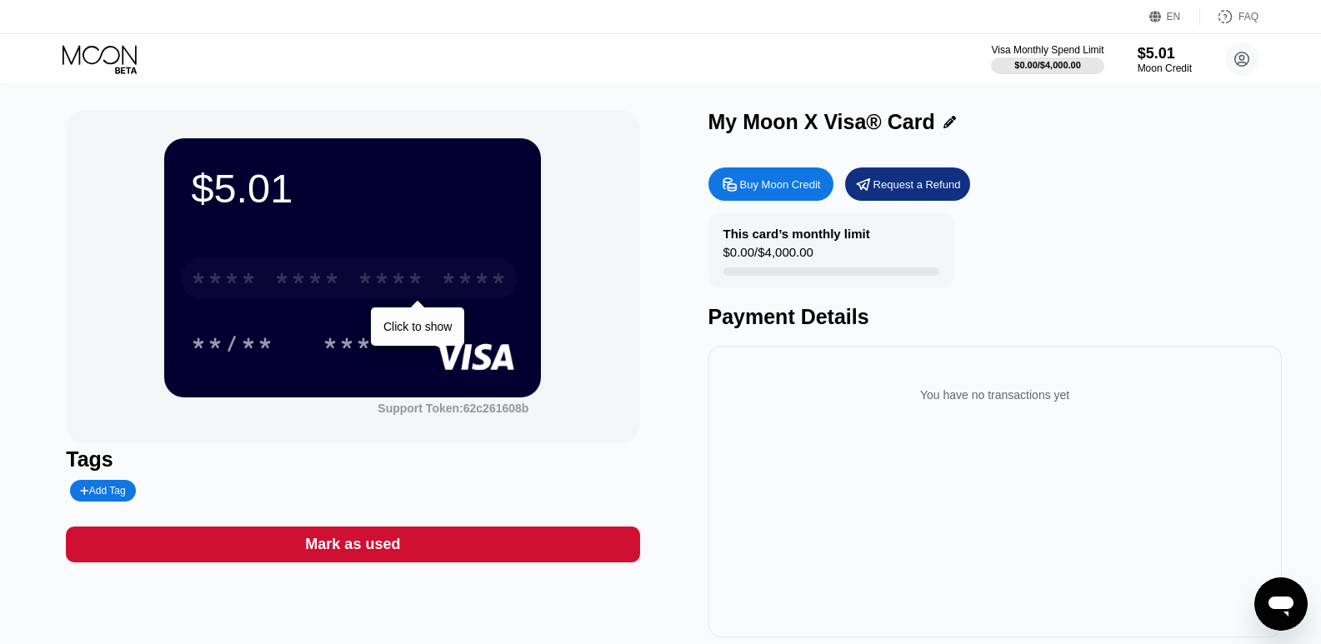
click at [369, 282] on div "* * * *" at bounding box center [390, 280] width 67 height 27
click at [353, 287] on div "* * * * * * * * * * * * 2280" at bounding box center [349, 278] width 337 height 42
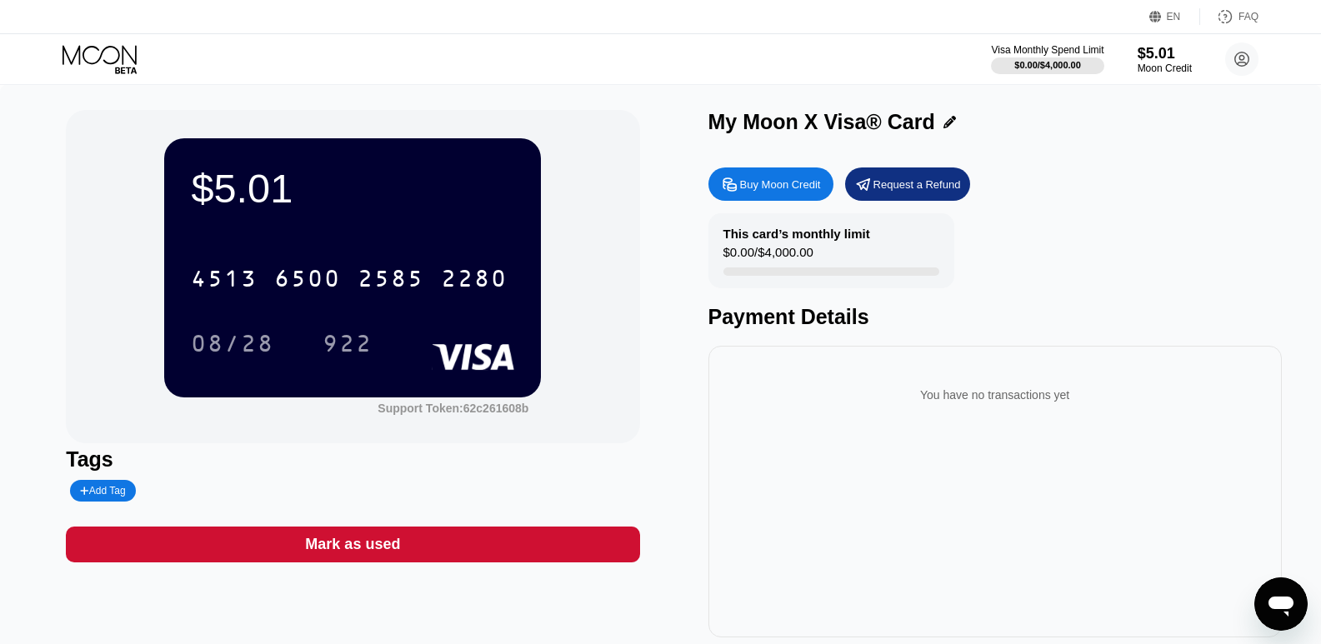
drag, startPoint x: 127, startPoint y: 48, endPoint x: 590, endPoint y: 44, distance: 462.4
click at [590, 44] on div "Visa Monthly Spend Limit $0.00 / $4,000.00 $5.01 Moon Credit grad nikon [DOMAIN…" at bounding box center [660, 59] width 1321 height 50
drag, startPoint x: 1038, startPoint y: 52, endPoint x: 1166, endPoint y: 22, distance: 131.1
click at [1170, 19] on div "EN" at bounding box center [1173, 17] width 14 height 12
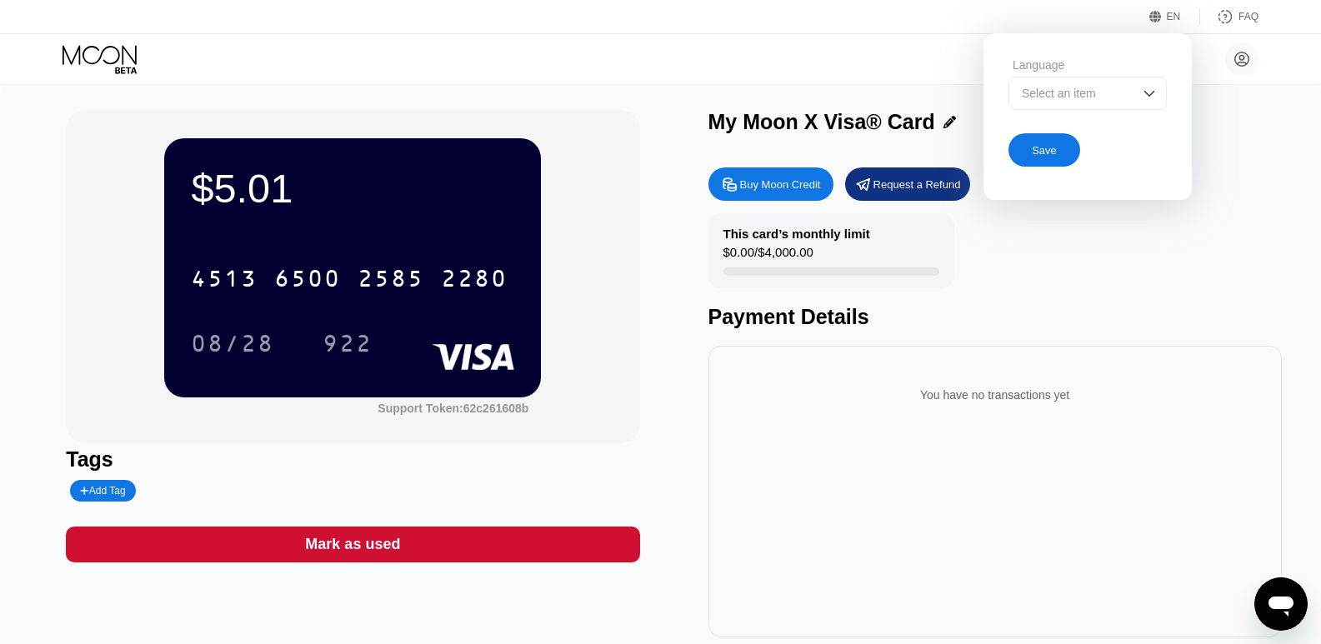
click at [1150, 97] on img at bounding box center [1149, 93] width 17 height 17
click at [1164, 25] on div "EN Language Select an item Save FAQ" at bounding box center [660, 17] width 1321 height 34
click at [1166, 15] on div "EN" at bounding box center [1157, 16] width 17 height 17
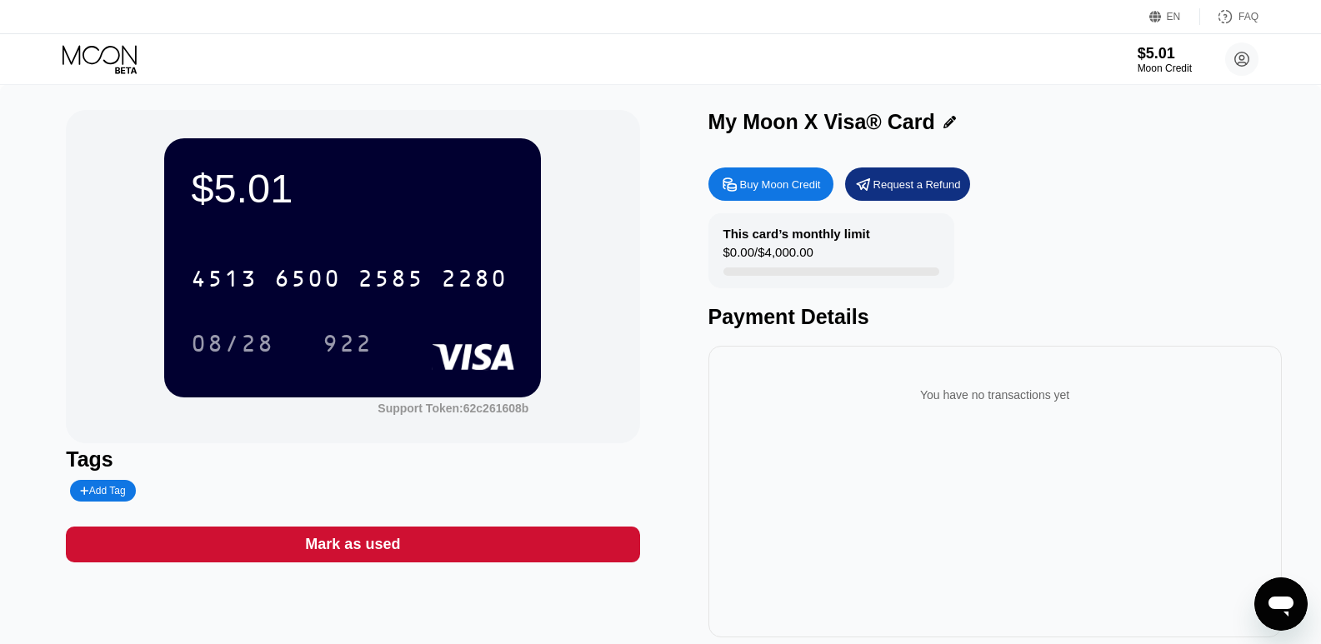
click at [1166, 15] on div "EN" at bounding box center [1157, 16] width 17 height 17
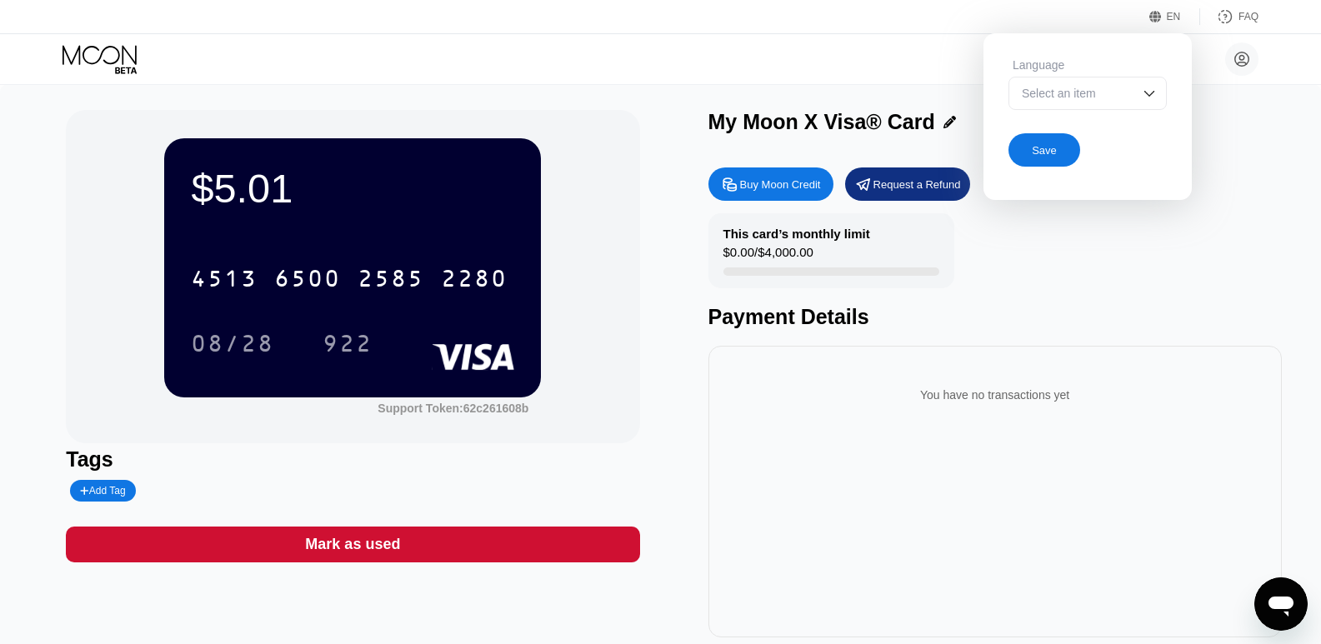
click at [1071, 66] on div "Language" at bounding box center [1087, 64] width 158 height 13
click at [1082, 100] on div "Select an item" at bounding box center [1074, 93] width 115 height 13
click at [796, 7] on div "EN Language Select an item Save FAQ" at bounding box center [660, 17] width 1321 height 34
click at [814, 27] on div "EN Language Select an item Save FAQ" at bounding box center [660, 17] width 1321 height 34
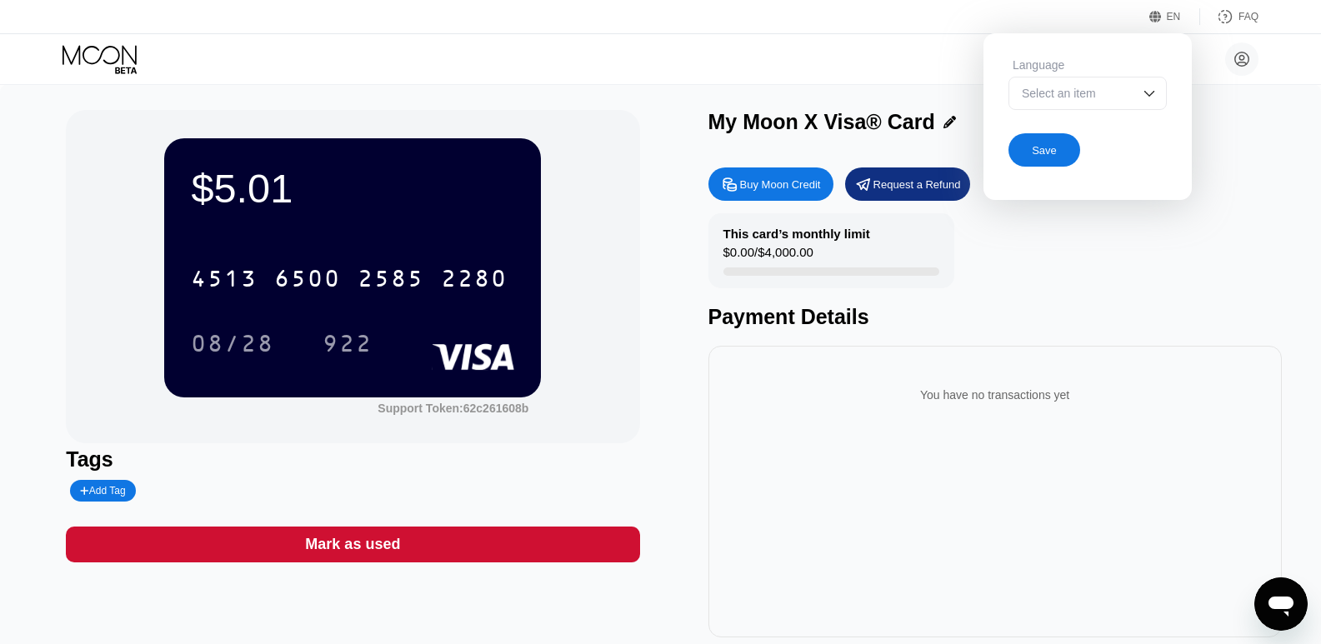
click at [1276, 177] on div "Buy Moon Credit Request a Refund" at bounding box center [994, 183] width 573 height 33
click at [1091, 96] on div "Select an item" at bounding box center [1074, 93] width 115 height 13
click at [1163, 17] on div "EN" at bounding box center [1157, 16] width 17 height 17
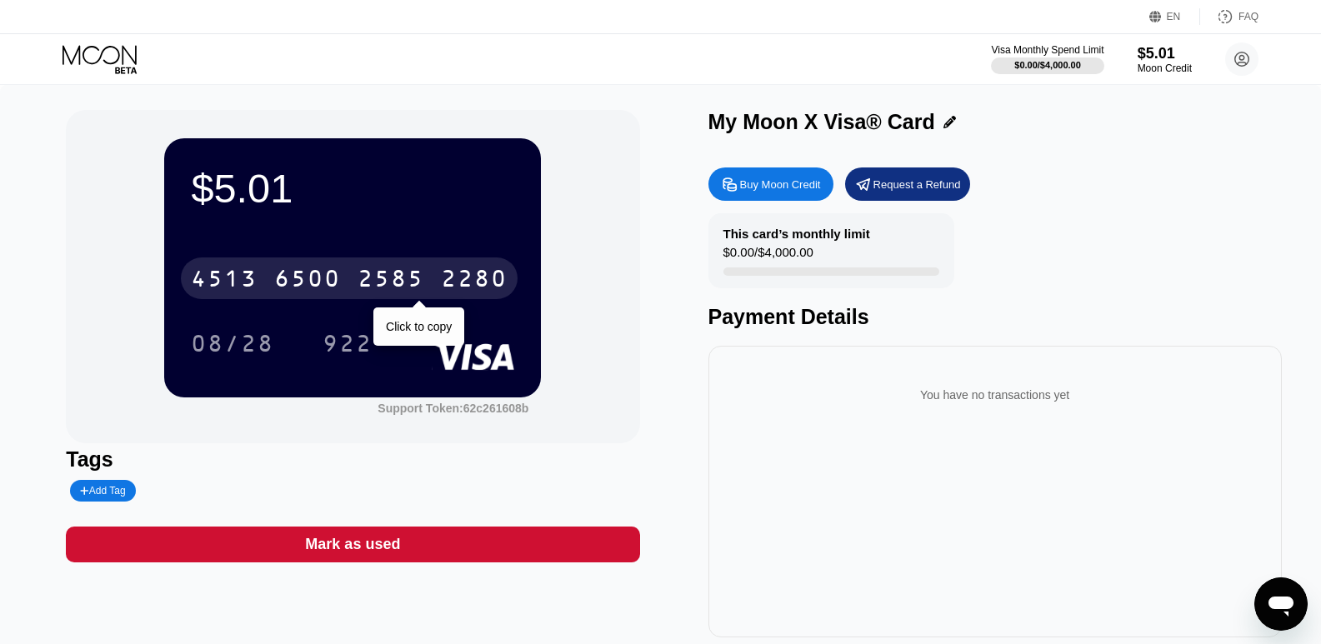
click at [392, 279] on div "2585" at bounding box center [390, 280] width 67 height 27
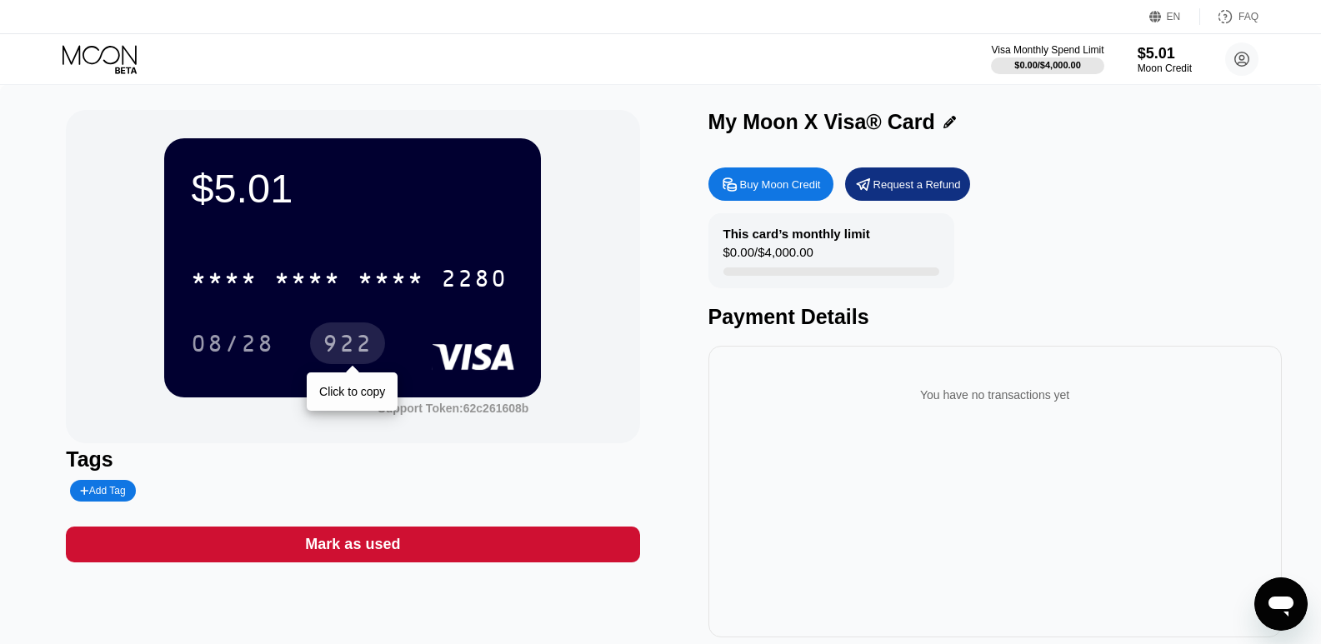
click at [337, 347] on div "922" at bounding box center [347, 345] width 50 height 27
